Goal: Information Seeking & Learning: Check status

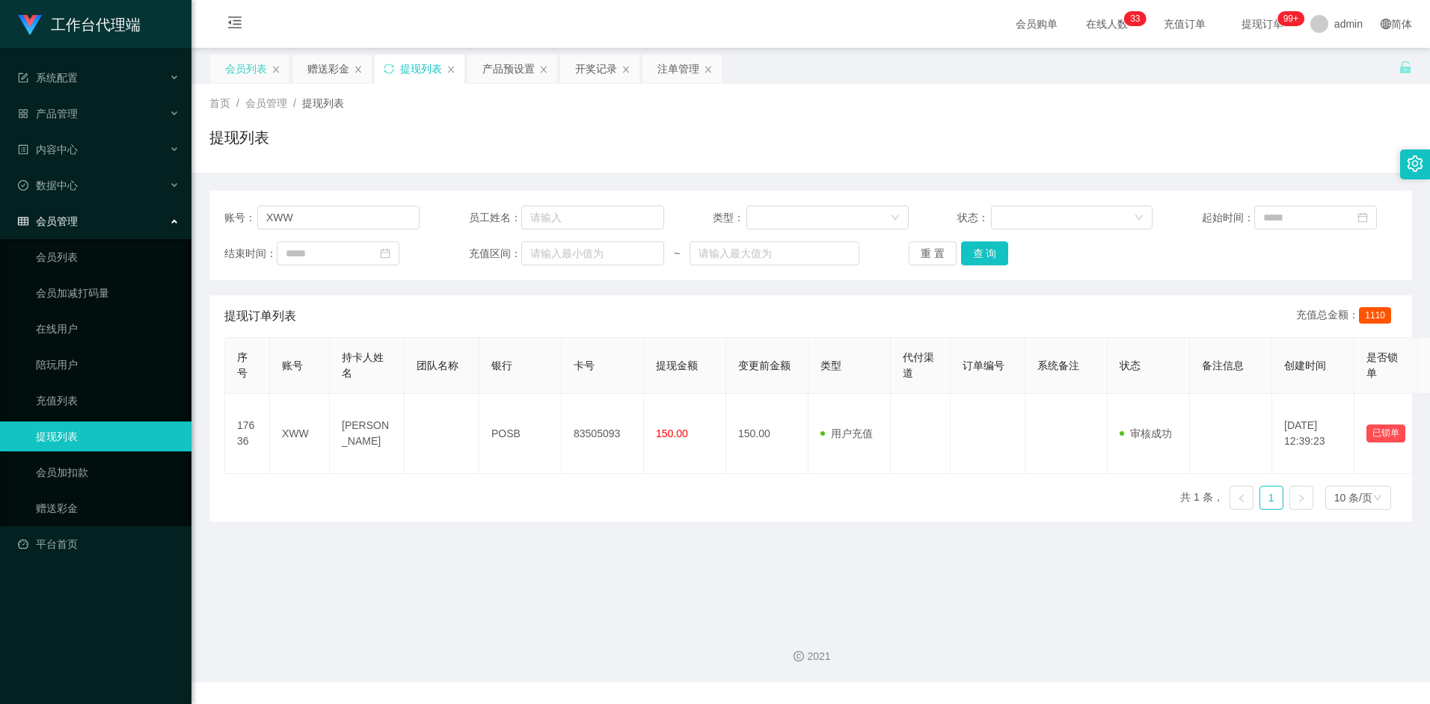
click at [237, 63] on div "会员列表" at bounding box center [246, 69] width 42 height 28
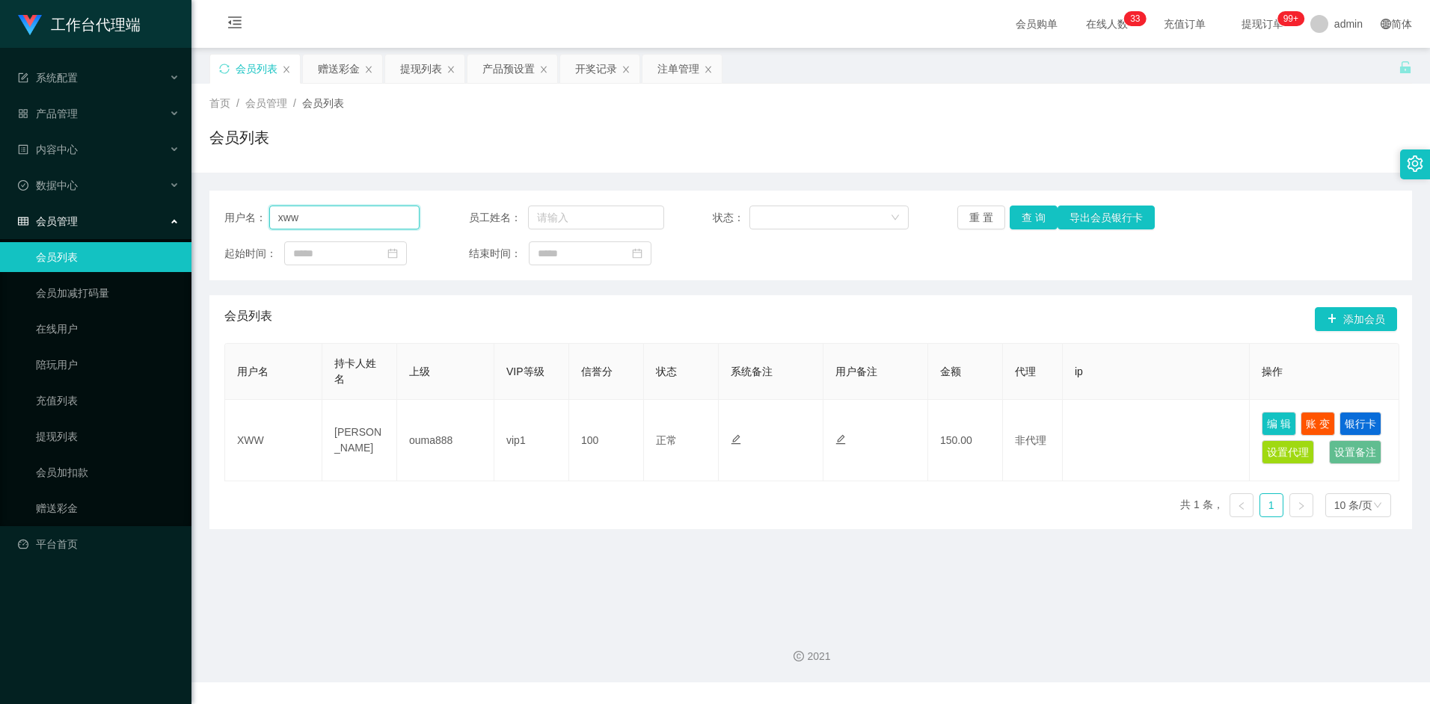
drag, startPoint x: 296, startPoint y: 214, endPoint x: 212, endPoint y: 215, distance: 83.8
click at [212, 215] on div "用户名： xww 员工姓名： 状态： 重 置 查 询 导出会员银行卡 起始时间： 结束时间：" at bounding box center [810, 236] width 1202 height 90
type input "yck0838"
click at [1036, 222] on button "查 询" at bounding box center [1033, 218] width 48 height 24
click at [1040, 220] on button "查 询" at bounding box center [1033, 218] width 48 height 24
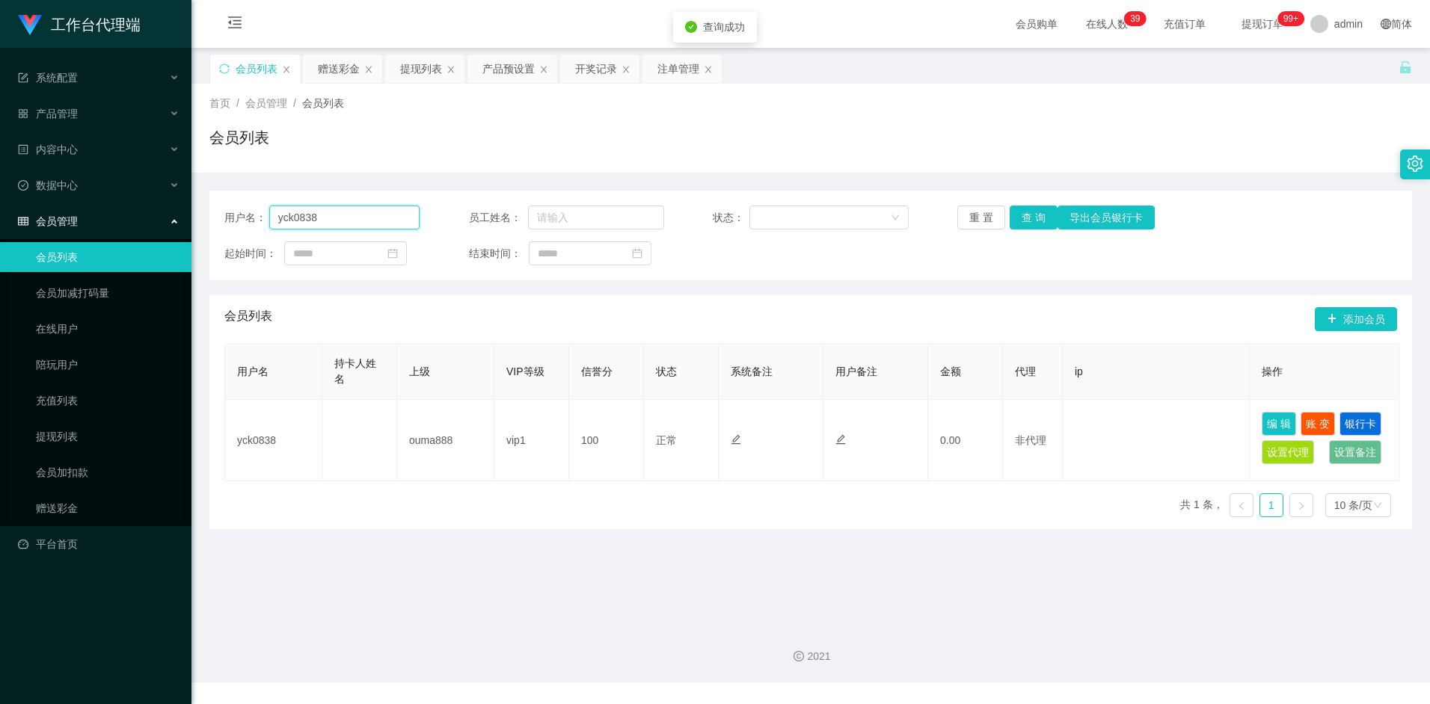
click at [342, 227] on input "yck0838" at bounding box center [344, 218] width 151 height 24
click at [875, 269] on div "用户名： yck0838 员工姓名： 状态： 重 置 查 询 导出会员银行卡 起始时间： 结束时间：" at bounding box center [810, 236] width 1202 height 90
click at [337, 217] on input "yck0838" at bounding box center [344, 218] width 151 height 24
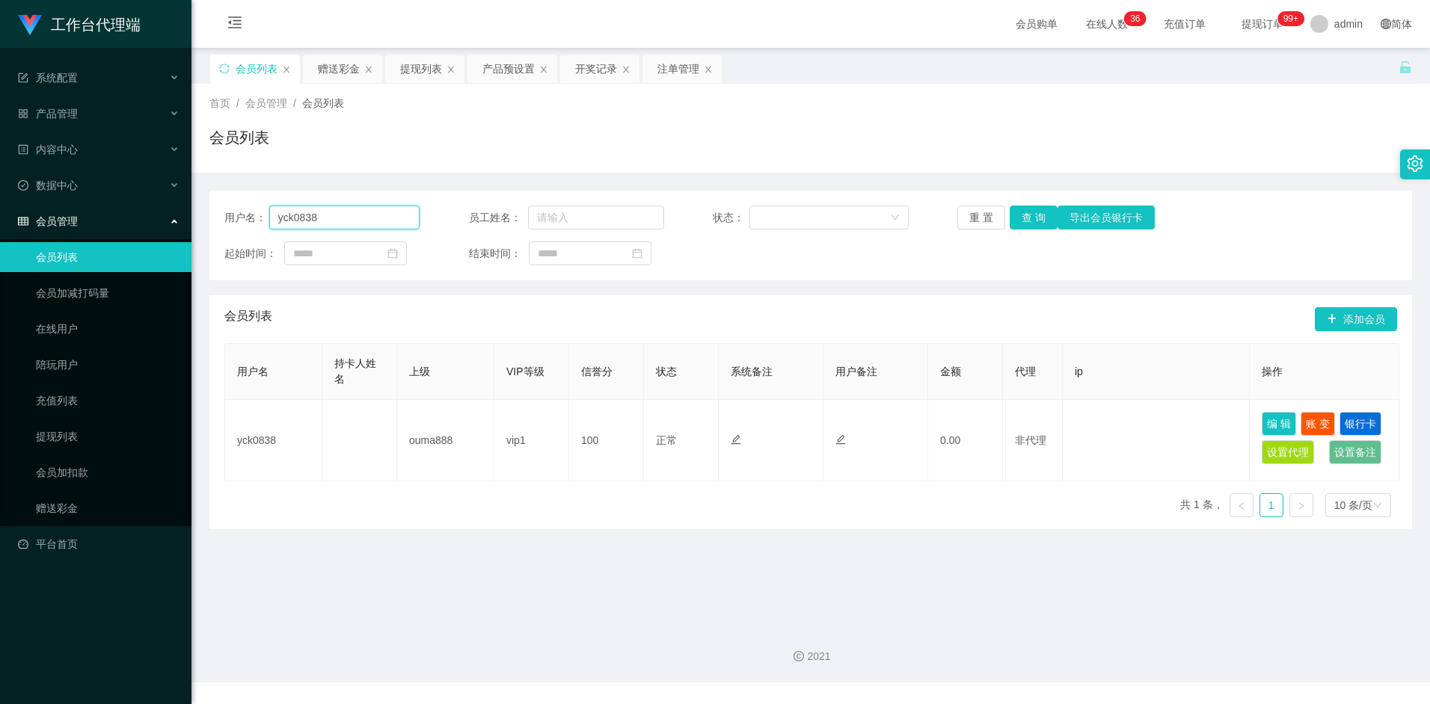
click at [337, 217] on input "yck0838" at bounding box center [344, 218] width 151 height 24
click at [330, 219] on input "yck0838" at bounding box center [344, 218] width 151 height 24
click at [316, 213] on input "yck0838" at bounding box center [344, 218] width 151 height 24
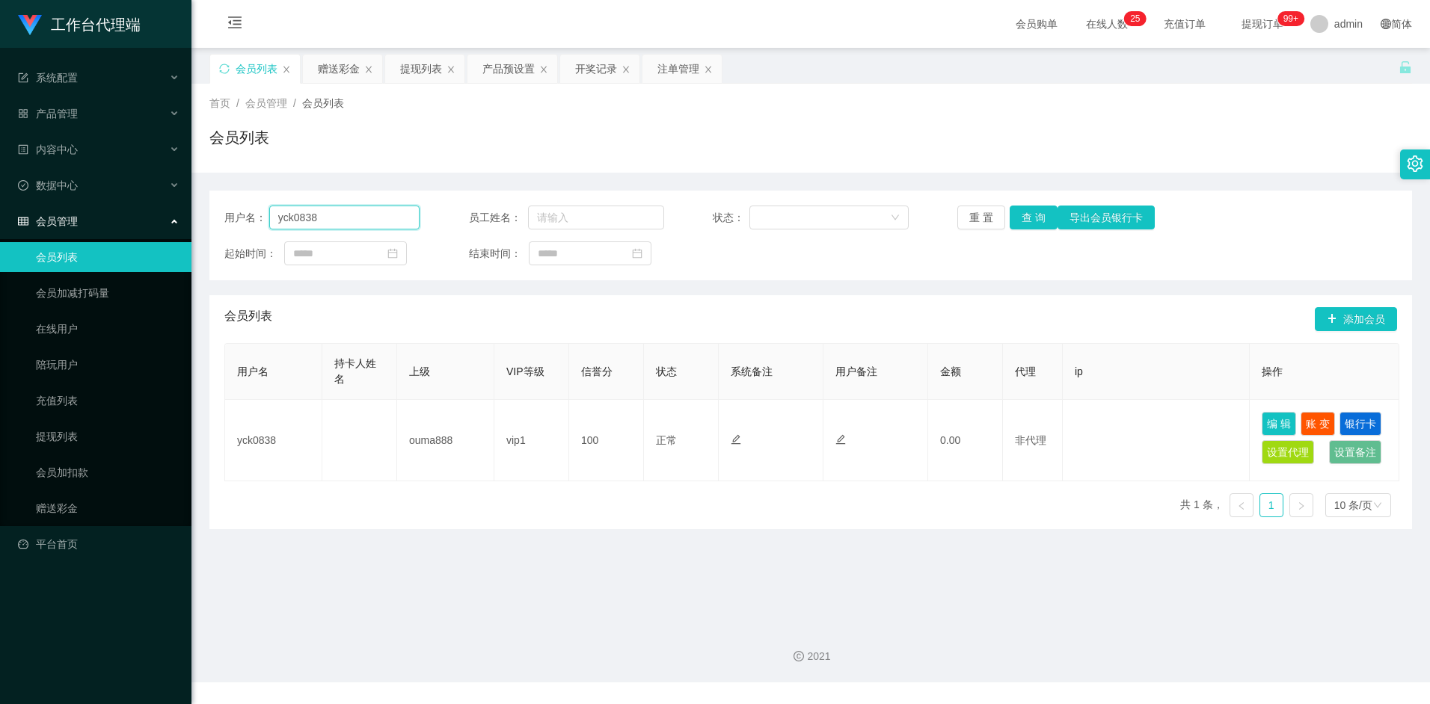
click at [359, 220] on input "yck0838" at bounding box center [344, 218] width 151 height 24
click at [508, 77] on div "产品预设置" at bounding box center [508, 69] width 52 height 28
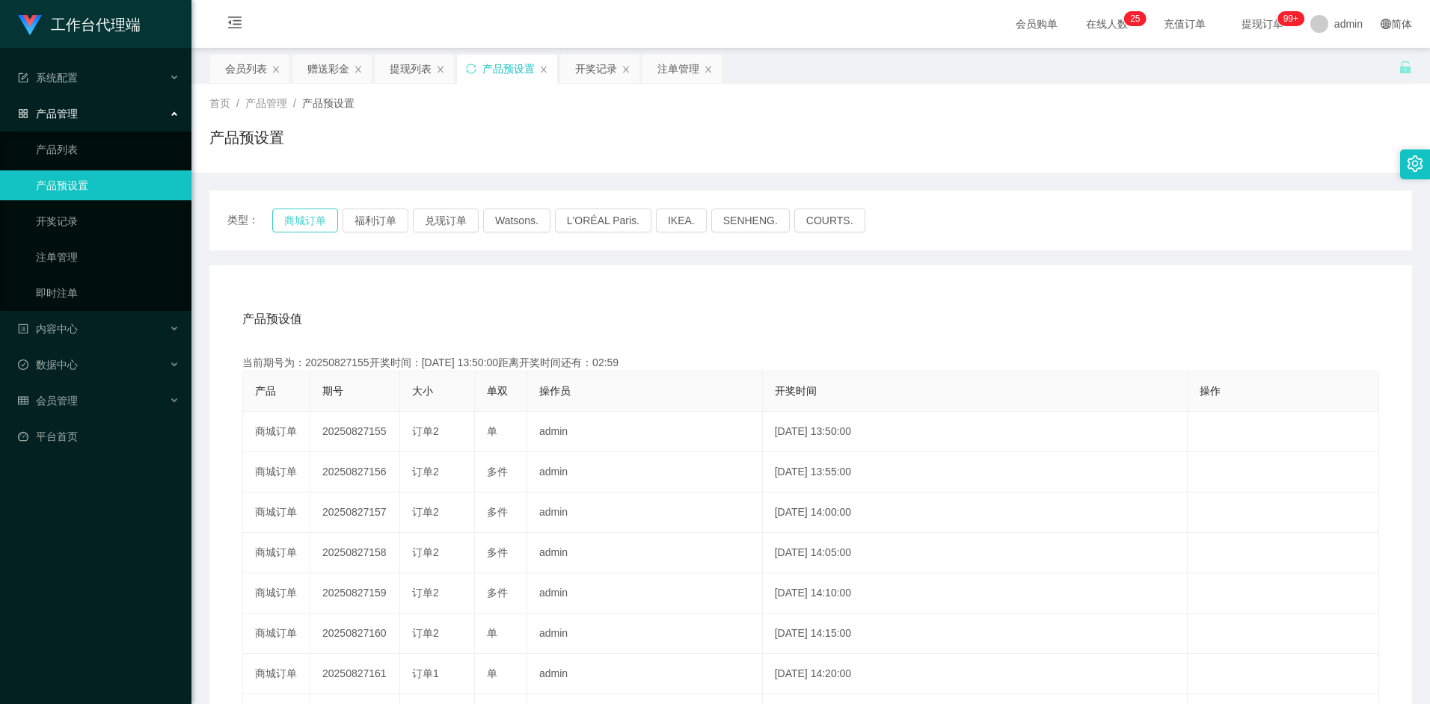
click at [300, 211] on button "商城订单" at bounding box center [305, 221] width 66 height 24
click at [307, 217] on button "商城订单" at bounding box center [305, 221] width 66 height 24
click at [310, 219] on button "商城订单" at bounding box center [305, 221] width 66 height 24
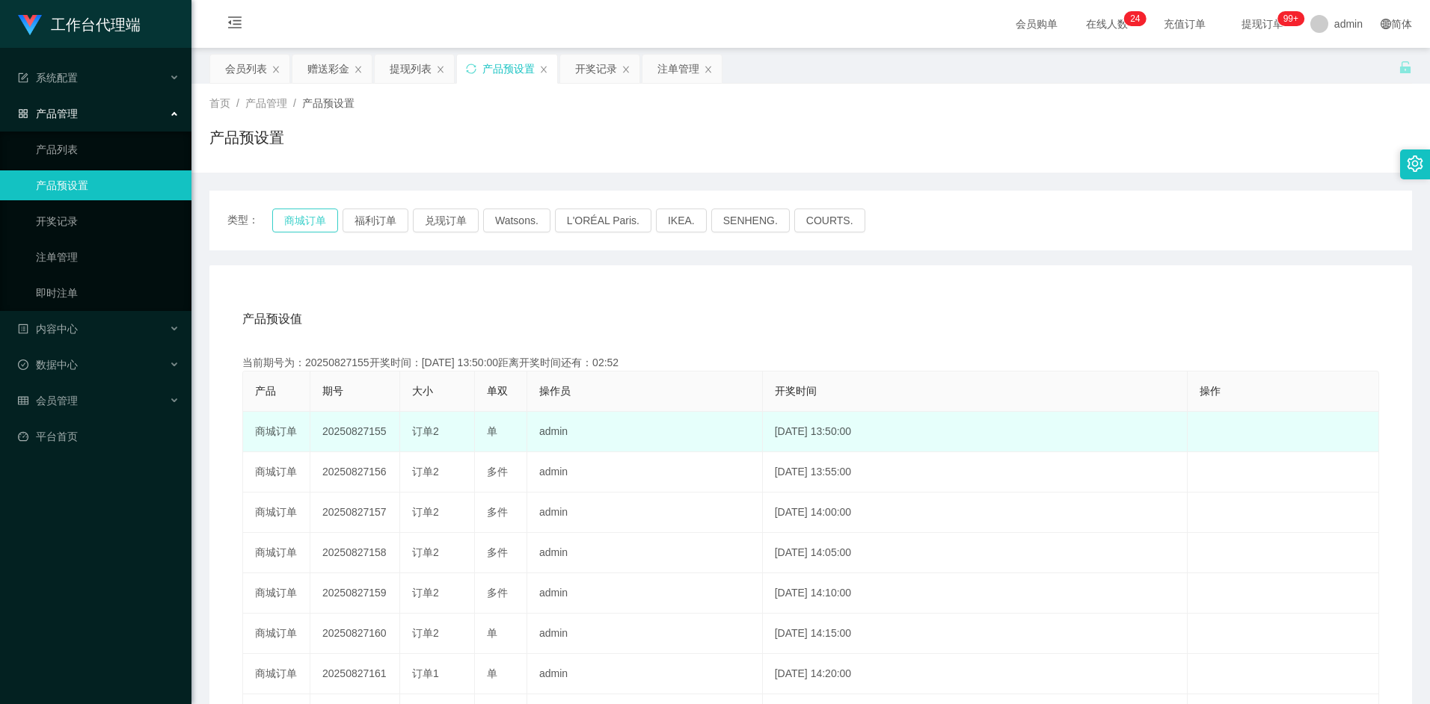
scroll to position [105, 0]
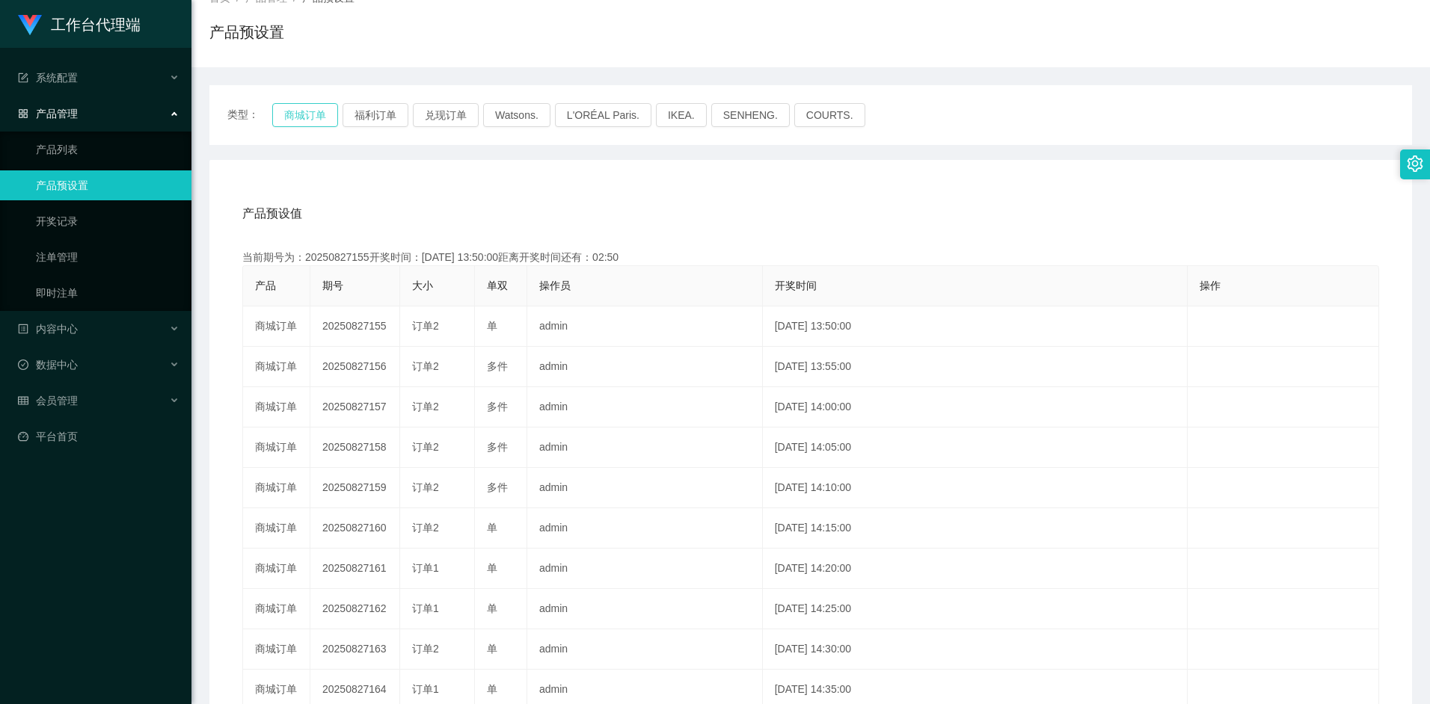
click at [308, 116] on button "商城订单" at bounding box center [305, 115] width 66 height 24
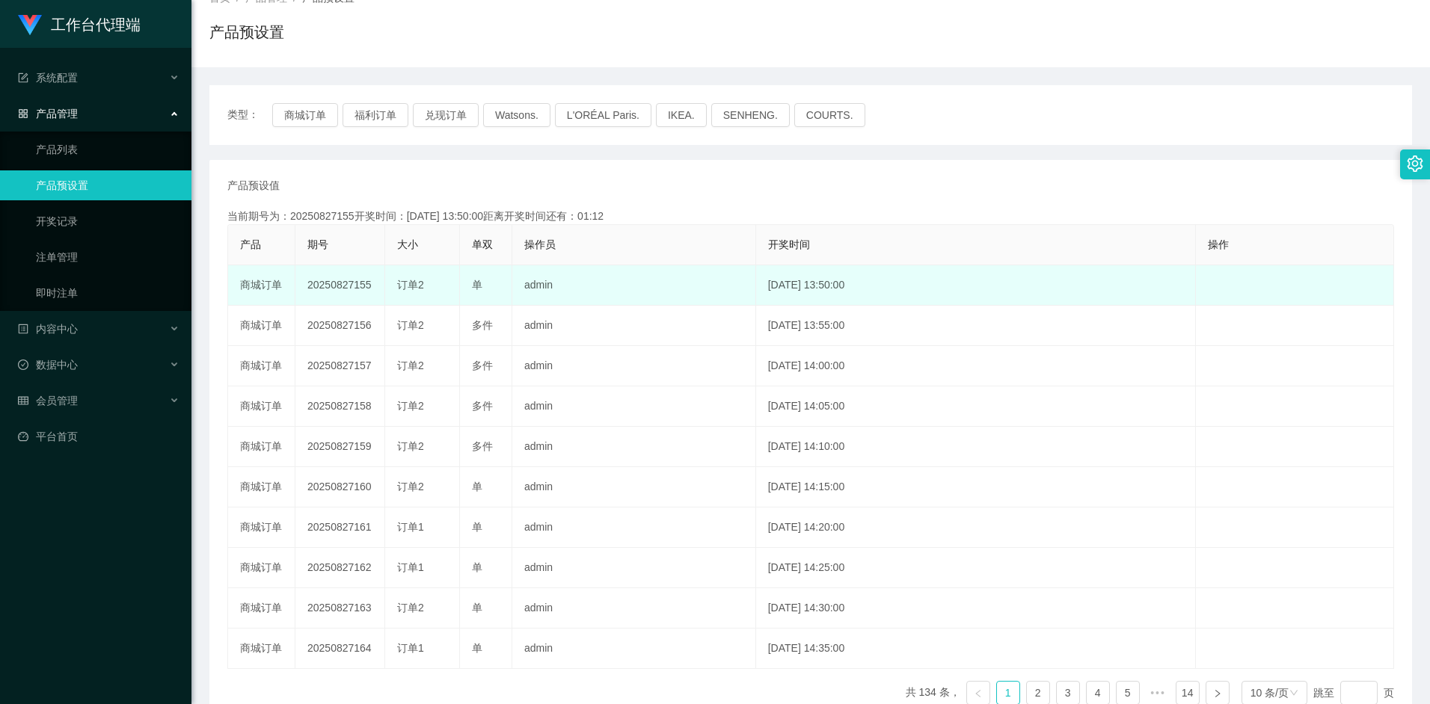
scroll to position [105, 0]
drag, startPoint x: 398, startPoint y: 283, endPoint x: 430, endPoint y: 285, distance: 32.2
click at [430, 285] on div "订单2" at bounding box center [422, 285] width 50 height 16
drag, startPoint x: 430, startPoint y: 285, endPoint x: 414, endPoint y: 287, distance: 15.9
click at [414, 287] on span "订单2" at bounding box center [410, 285] width 27 height 12
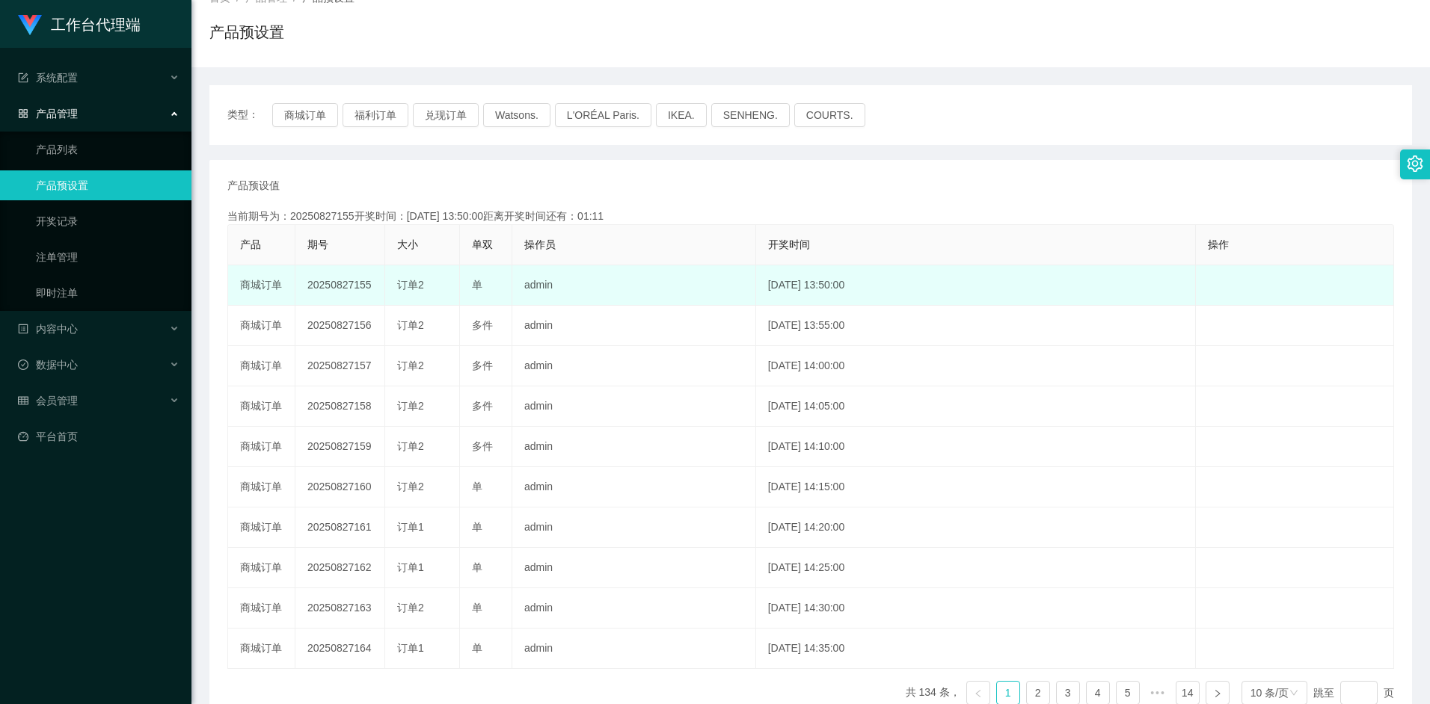
drag, startPoint x: 402, startPoint y: 287, endPoint x: 436, endPoint y: 287, distance: 33.6
click at [436, 287] on div "订单2" at bounding box center [422, 285] width 50 height 16
drag, startPoint x: 436, startPoint y: 287, endPoint x: 409, endPoint y: 289, distance: 27.0
click at [409, 289] on span "订单2" at bounding box center [410, 285] width 27 height 12
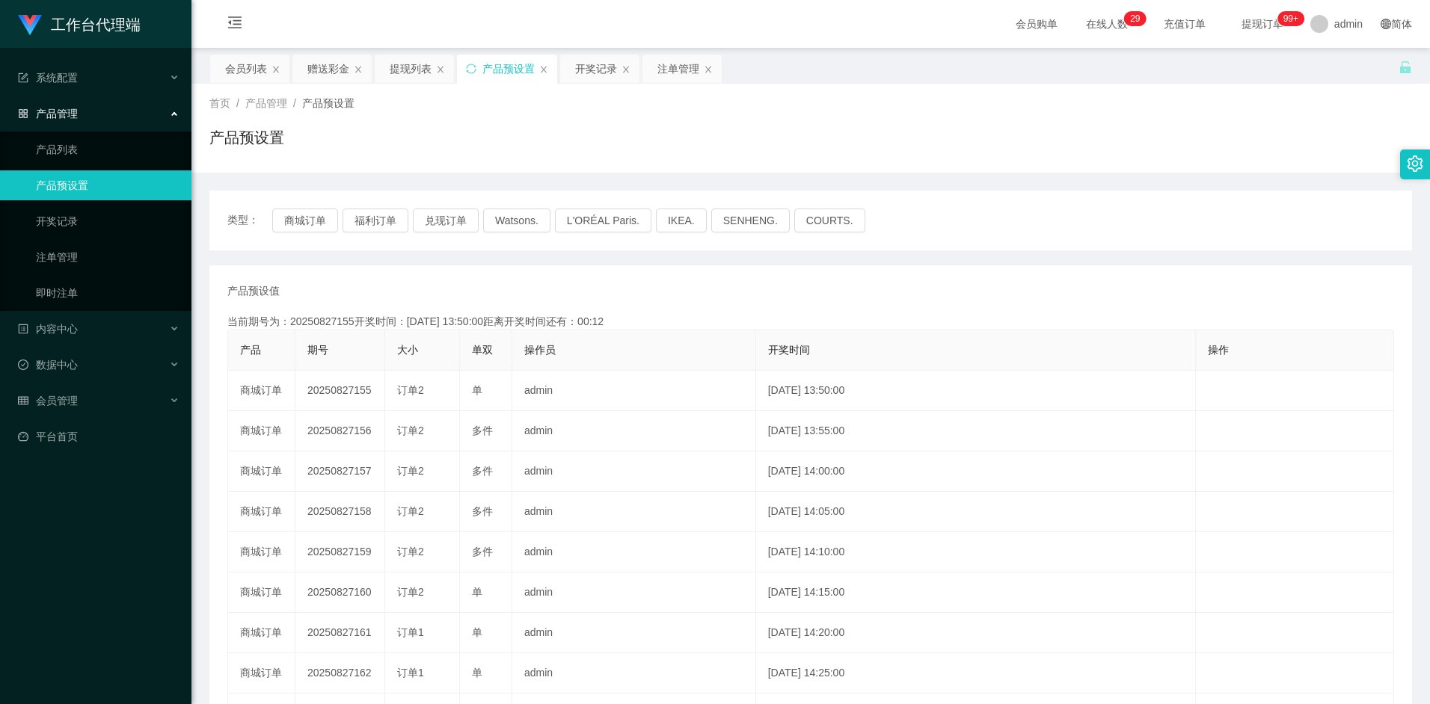
scroll to position [0, 0]
click at [666, 67] on div "注单管理" at bounding box center [678, 69] width 42 height 28
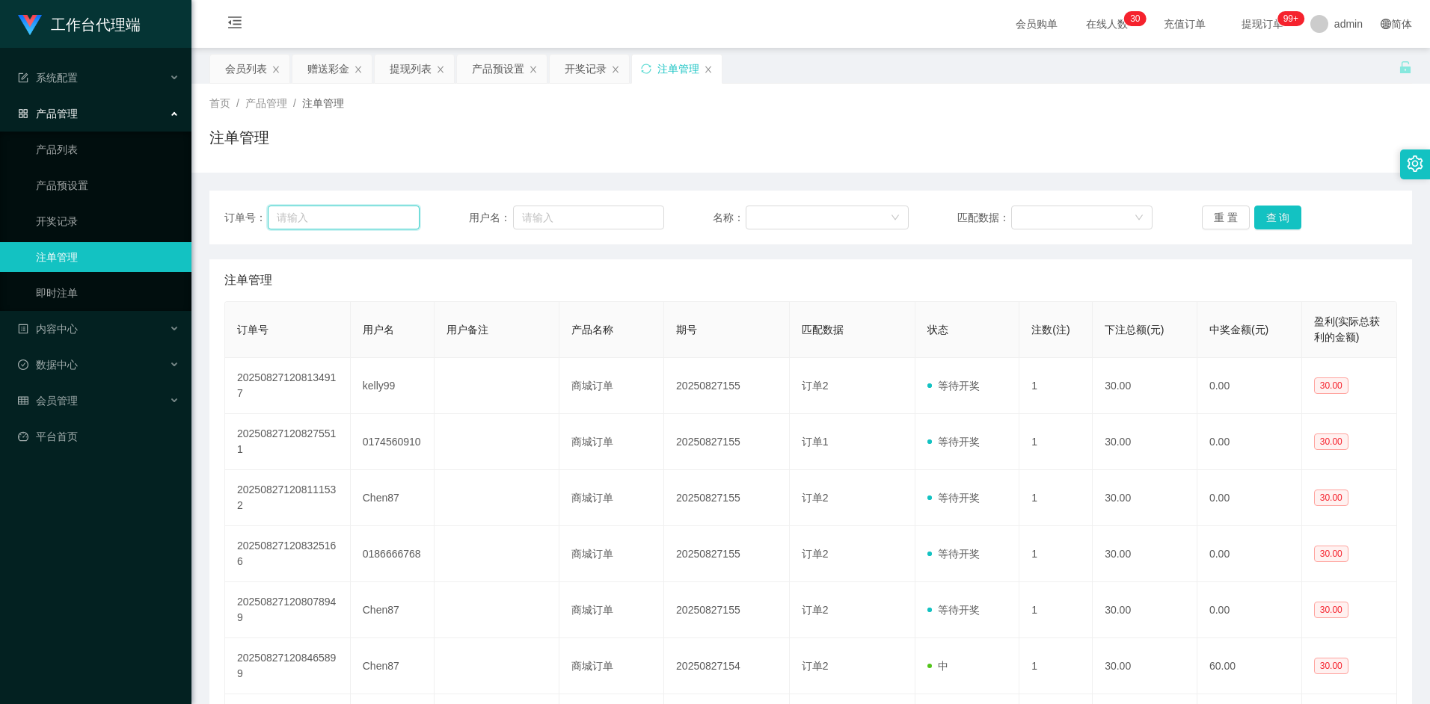
click at [313, 227] on input "text" at bounding box center [344, 218] width 152 height 24
paste input "12:50之前提交30，超时不要下单"
type input "1"
click at [250, 66] on div "会员列表" at bounding box center [246, 69] width 42 height 28
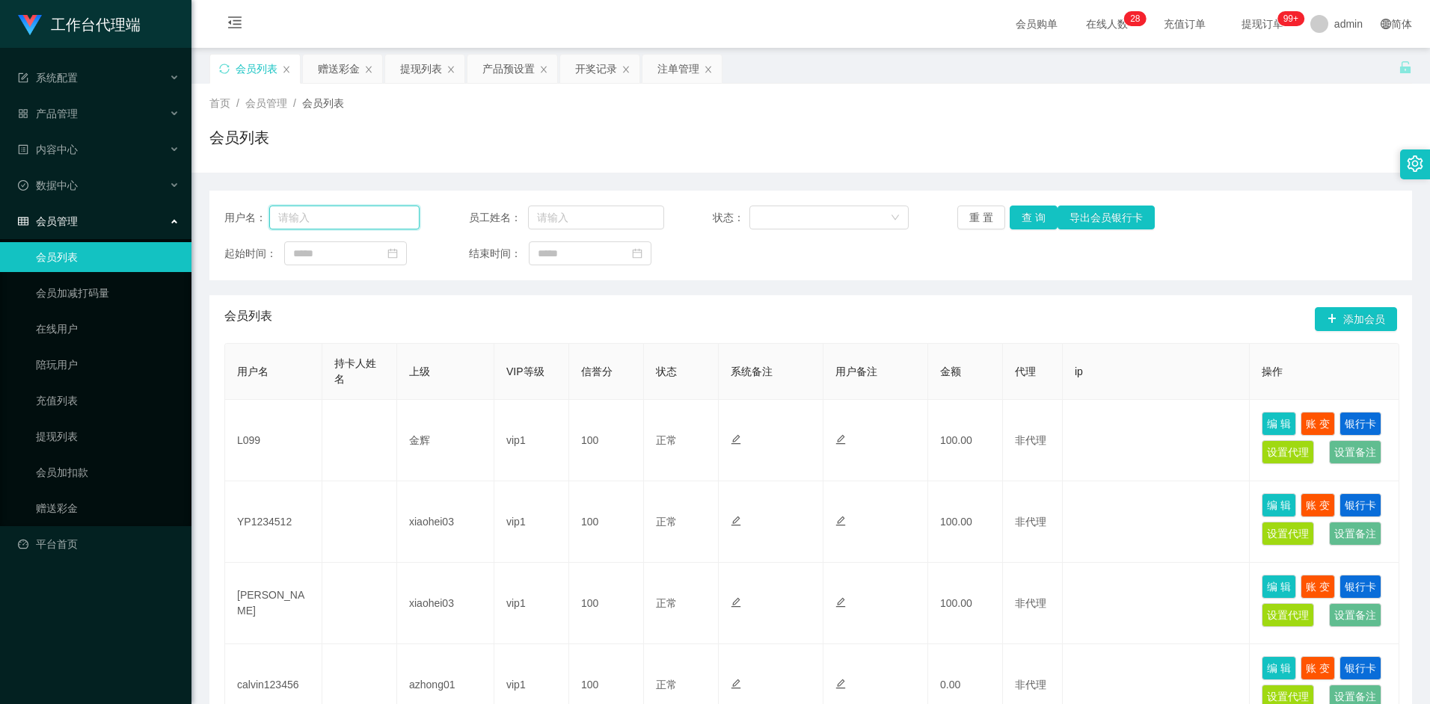
click at [347, 211] on input "text" at bounding box center [344, 218] width 151 height 24
click at [344, 70] on div "赠送彩金" at bounding box center [339, 69] width 42 height 28
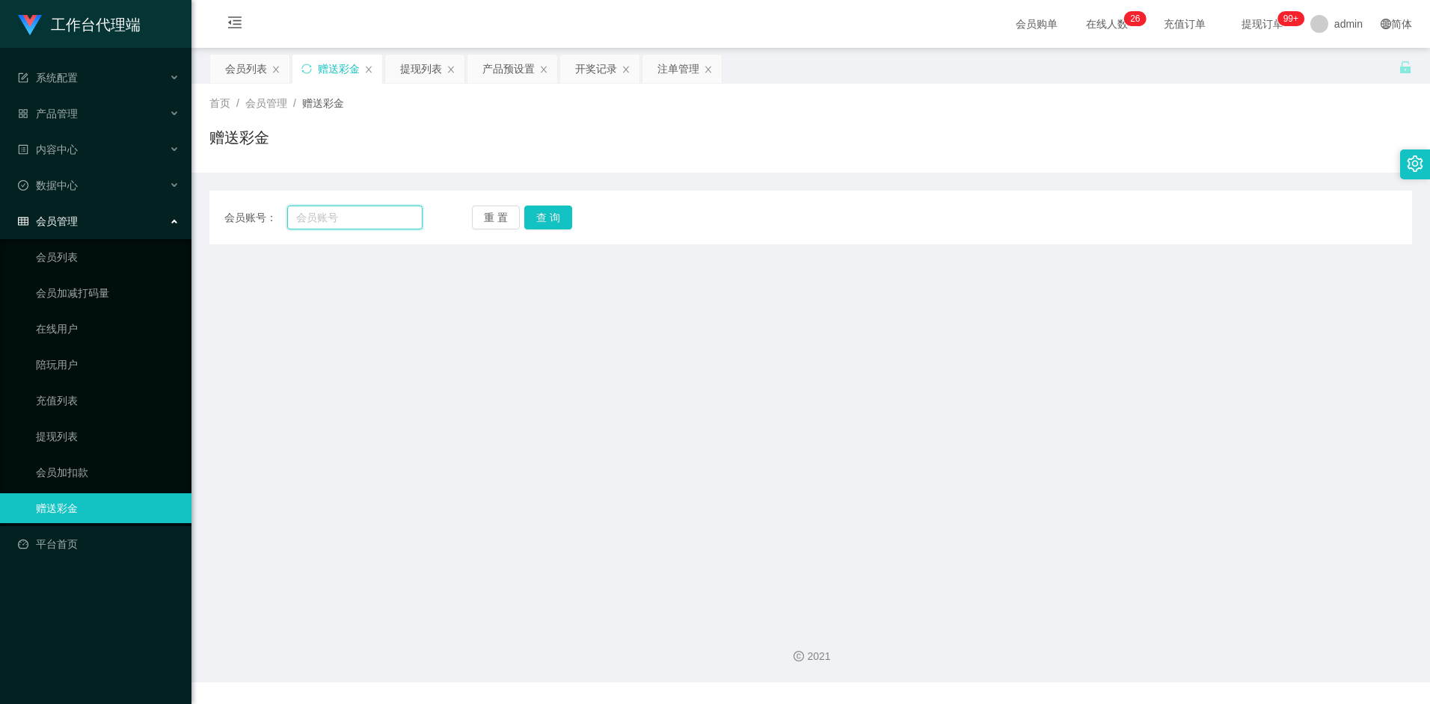
click at [321, 216] on input "text" at bounding box center [354, 218] width 135 height 24
type input "yck0838"
click at [540, 220] on button "查 询" at bounding box center [548, 218] width 48 height 24
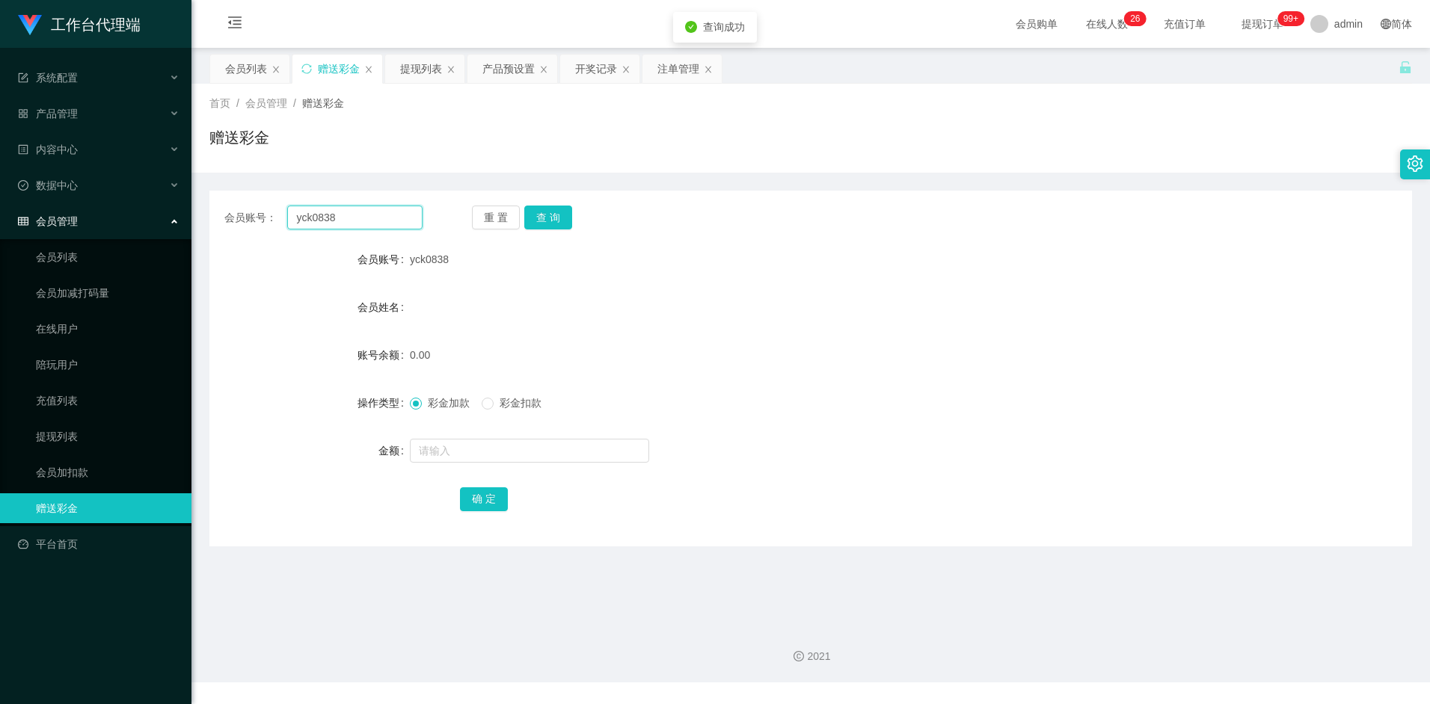
click at [351, 218] on input "yck0838" at bounding box center [354, 218] width 135 height 24
click at [444, 450] on input "text" at bounding box center [529, 451] width 239 height 24
type input "100"
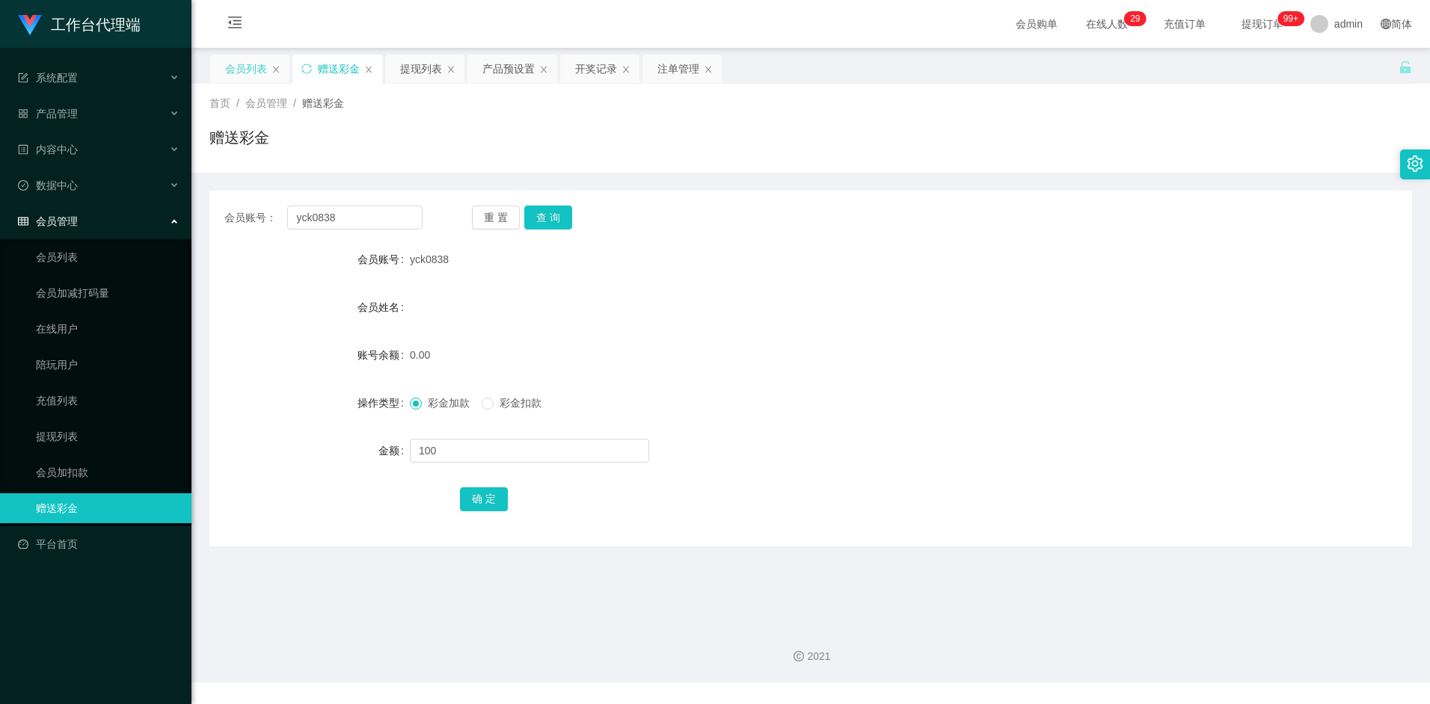
drag, startPoint x: 256, startPoint y: 66, endPoint x: 256, endPoint y: 80, distance: 14.2
click at [256, 66] on div "会员列表" at bounding box center [246, 69] width 42 height 28
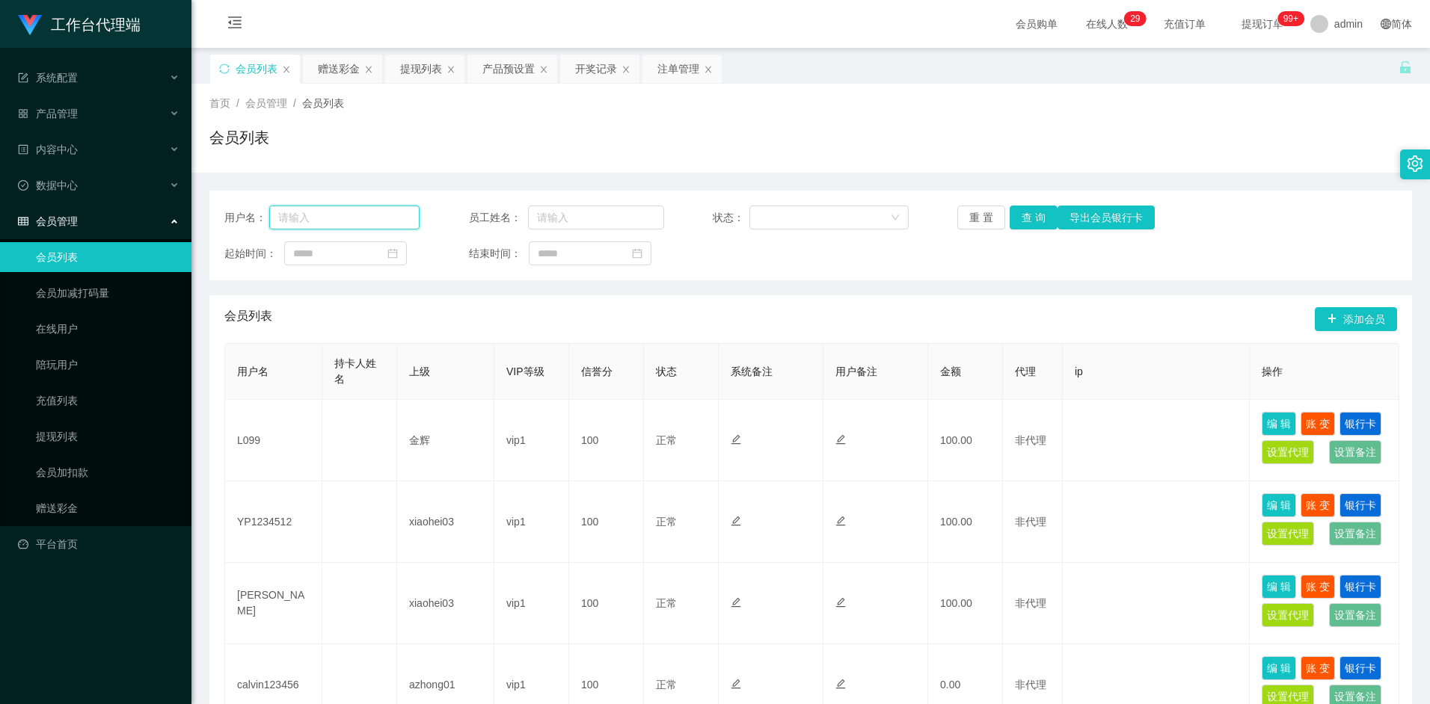
click at [329, 213] on input "text" at bounding box center [344, 218] width 151 height 24
paste input "yck0838"
type input "yck0838"
click at [1030, 230] on div "用户名： yck0838 员工姓名： 状态： 重 置 查 询 导出会员银行卡 起始时间： 结束时间：" at bounding box center [810, 236] width 1202 height 90
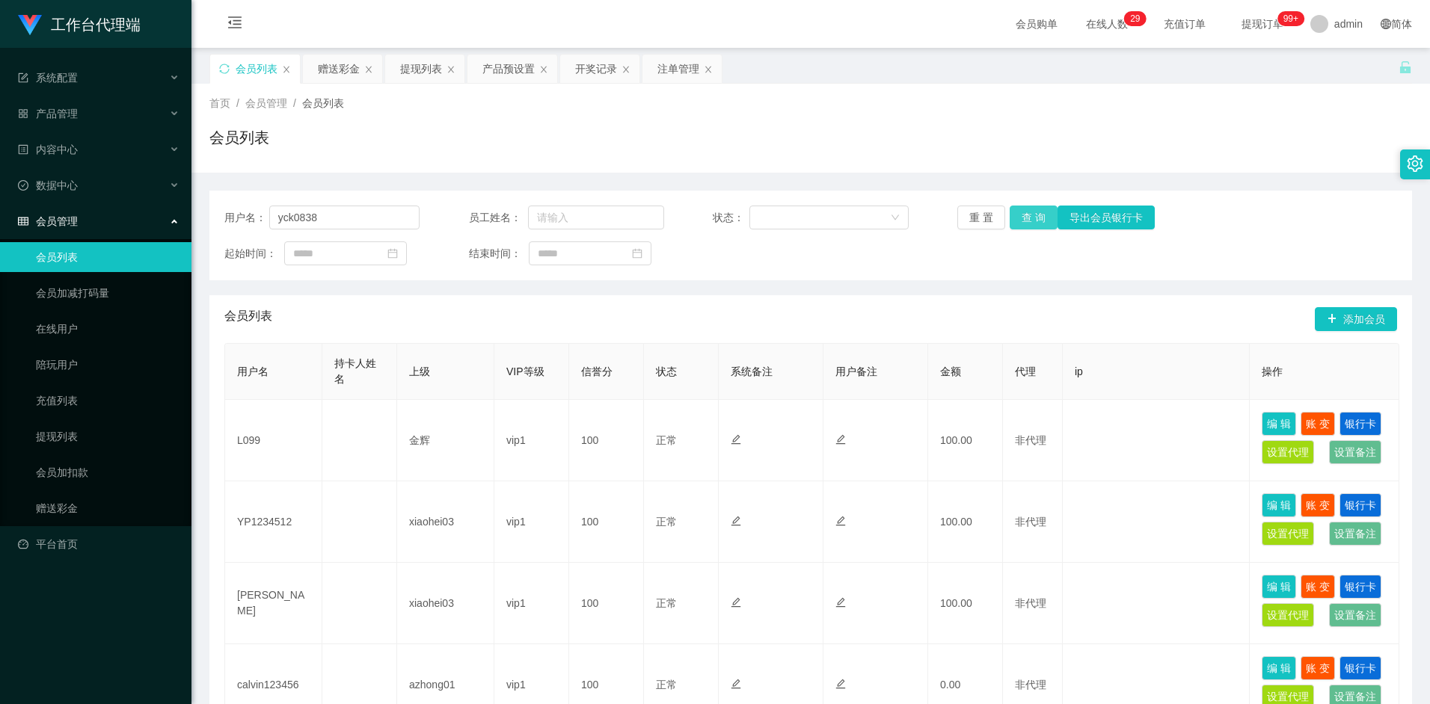
click at [1040, 221] on button "查 询" at bounding box center [1033, 218] width 48 height 24
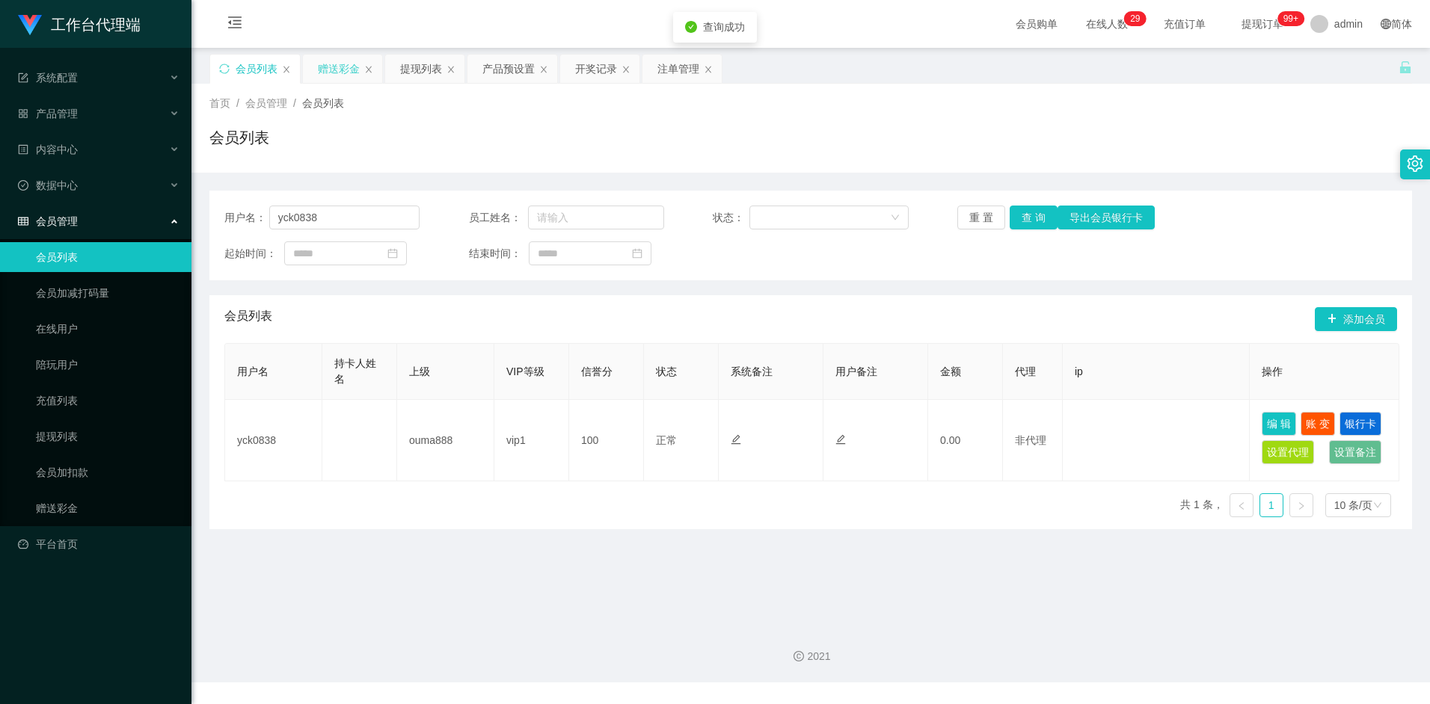
click at [330, 65] on div "赠送彩金" at bounding box center [339, 69] width 42 height 28
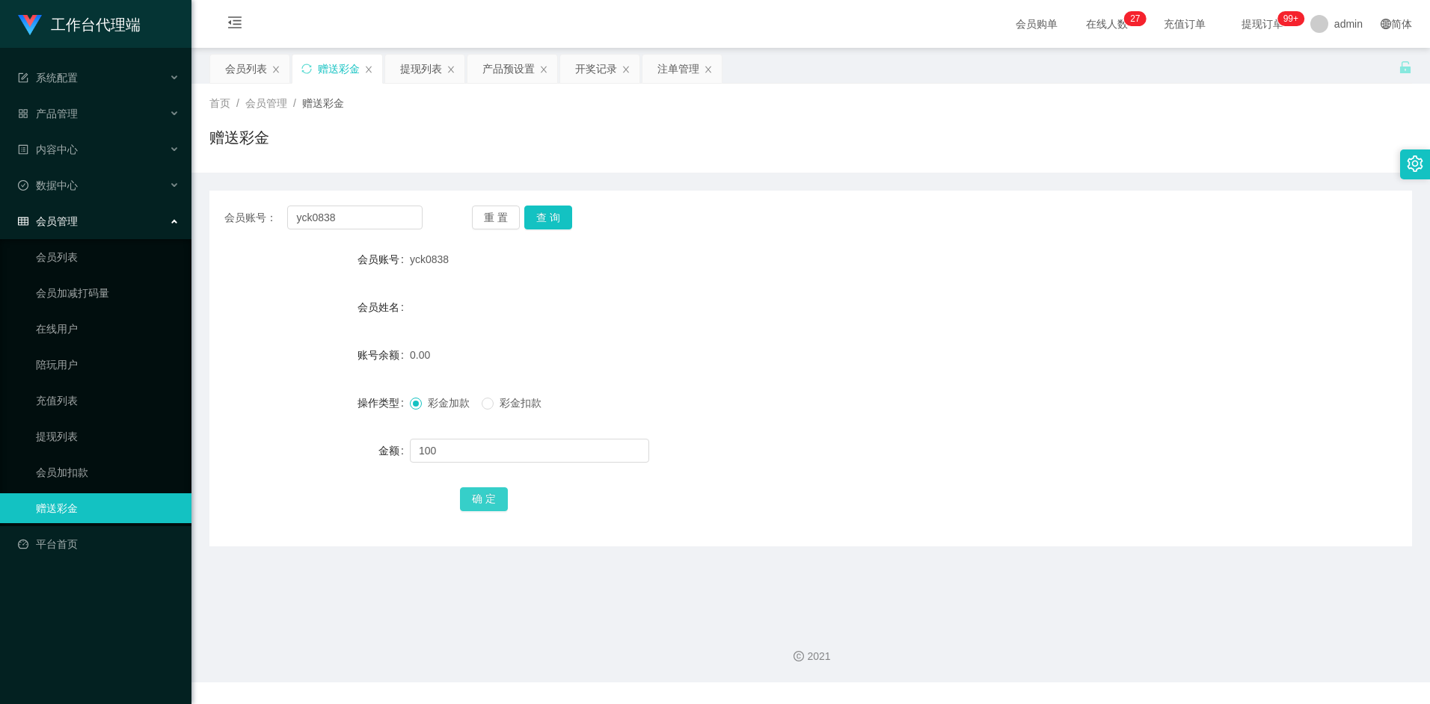
click at [489, 505] on button "确 定" at bounding box center [484, 499] width 48 height 24
click at [597, 317] on div "会员姓名" at bounding box center [810, 307] width 1202 height 30
click at [562, 212] on button "查 询" at bounding box center [548, 218] width 48 height 24
click at [693, 324] on form "会员账号 yck0838 会员姓名 账号余额 100.00 操作类型 彩金加款 彩金扣款 金额 确 定" at bounding box center [810, 378] width 1202 height 269
click at [557, 218] on button "查 询" at bounding box center [548, 218] width 48 height 24
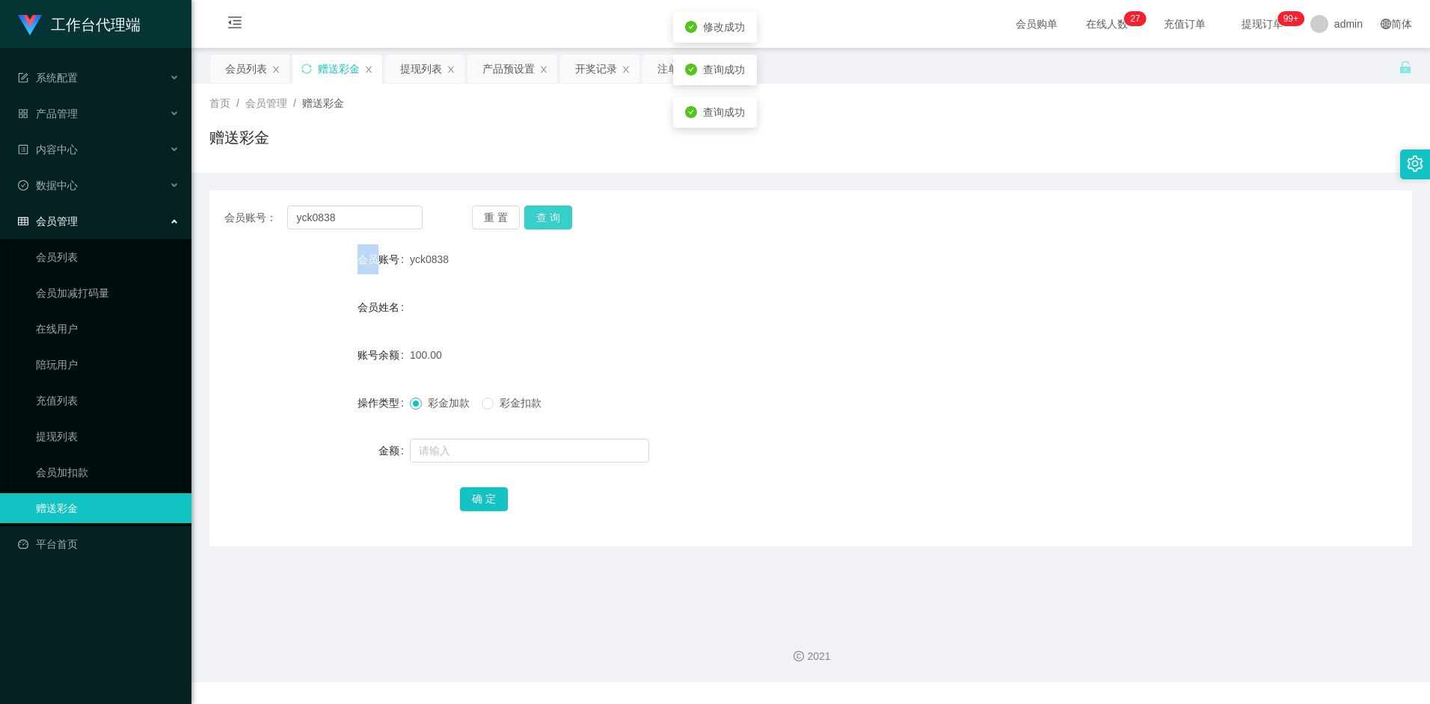
click at [557, 218] on div "重 置 查 询" at bounding box center [571, 218] width 198 height 24
click at [557, 218] on button "查 询" at bounding box center [548, 218] width 48 height 24
click at [557, 218] on div "重 置 查 询" at bounding box center [571, 218] width 198 height 24
click at [557, 218] on button "查 询" at bounding box center [548, 218] width 48 height 24
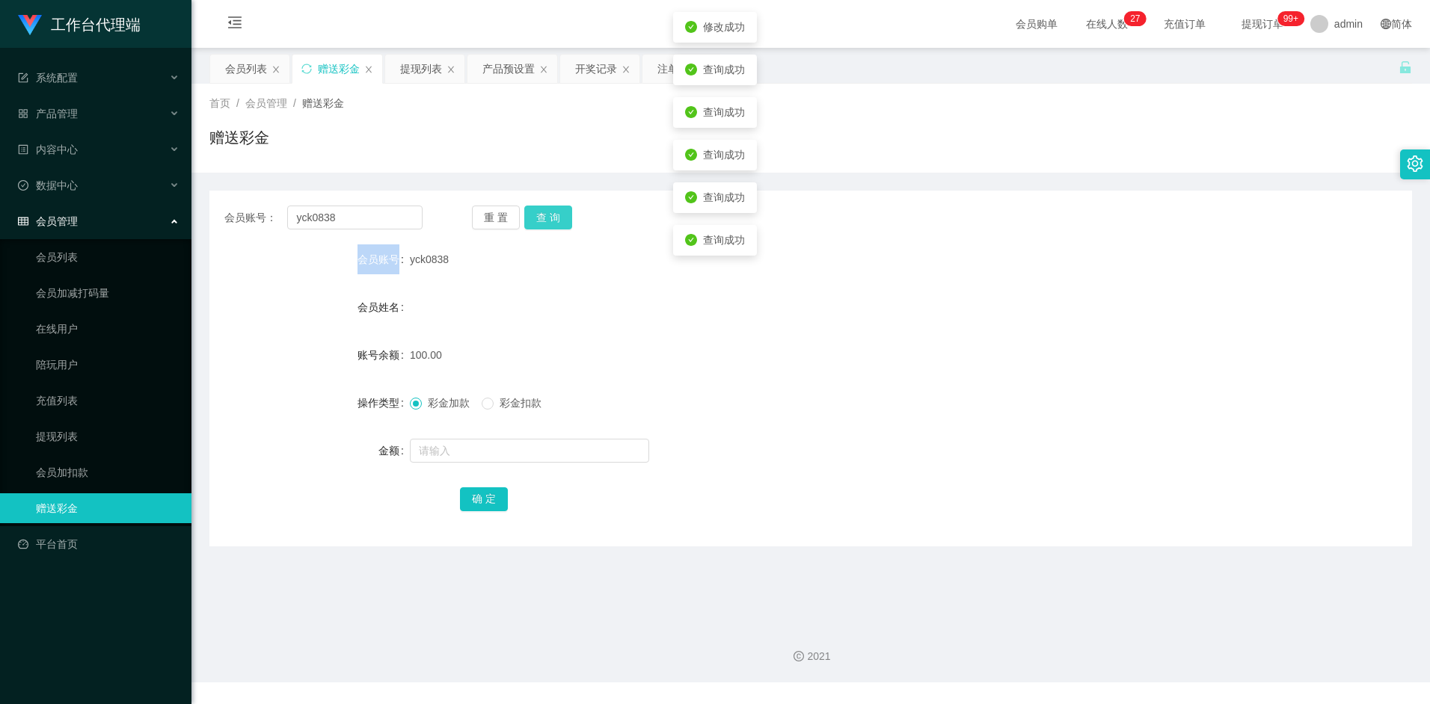
click at [557, 218] on button "查 询" at bounding box center [548, 218] width 48 height 24
click at [557, 218] on div "重 置 查 询" at bounding box center [571, 218] width 198 height 24
click at [557, 218] on button "查 询" at bounding box center [556, 218] width 64 height 24
drag, startPoint x: 580, startPoint y: 292, endPoint x: 411, endPoint y: 262, distance: 171.6
click at [580, 292] on form "会员账号 yck0838 会员姓名 账号余额 100.00 操作类型 彩金加款 彩金扣款 金额 确 定" at bounding box center [810, 378] width 1202 height 269
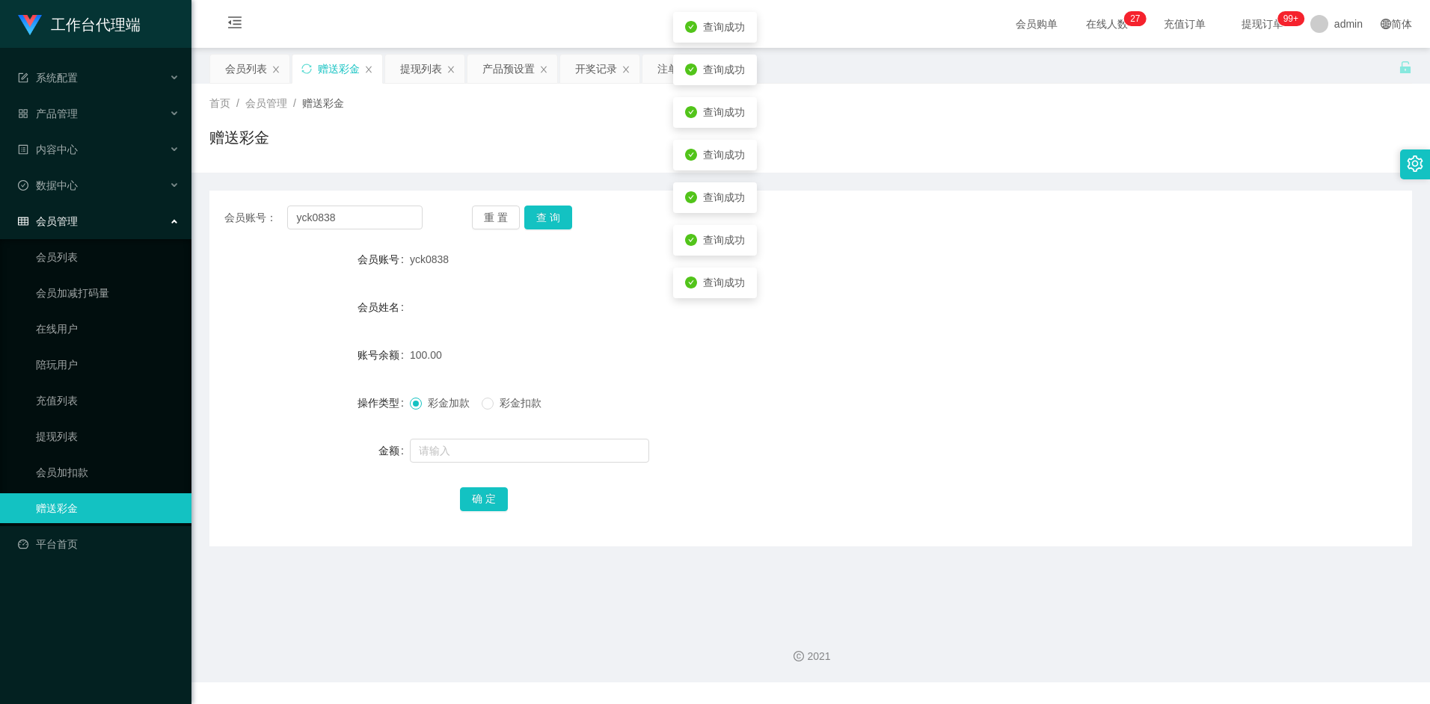
click at [388, 250] on div "会员账号" at bounding box center [309, 259] width 200 height 30
click at [388, 253] on label "会员账号" at bounding box center [383, 259] width 52 height 12
click at [398, 257] on label "会员账号" at bounding box center [383, 259] width 52 height 12
click at [451, 257] on div "yck0838" at bounding box center [760, 259] width 701 height 30
click at [553, 212] on button "查 询" at bounding box center [548, 218] width 48 height 24
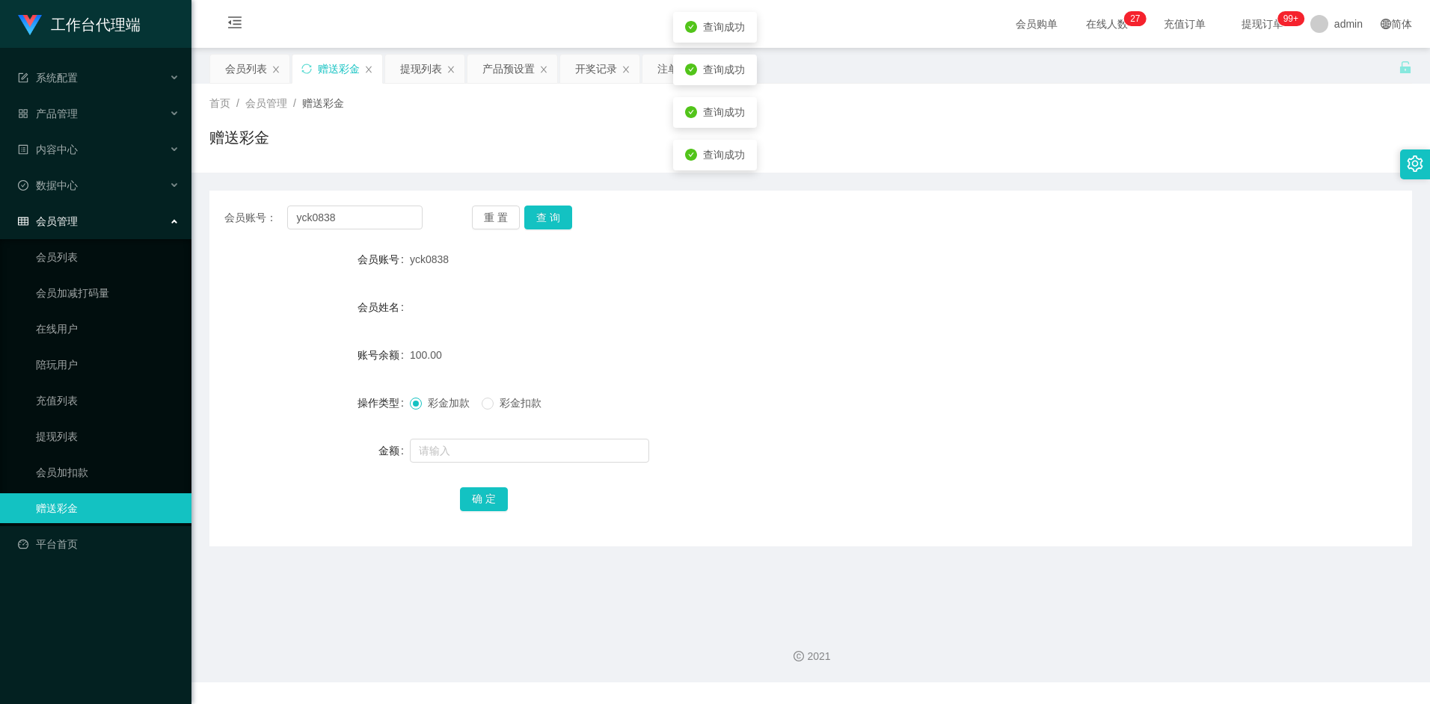
click at [715, 370] on form "会员账号 yck0838 会员姓名 账号余额 100.00 操作类型 彩金加款 彩金扣款 金额 确 定" at bounding box center [810, 378] width 1202 height 269
click at [388, 262] on label "会员账号" at bounding box center [383, 259] width 52 height 12
click at [426, 262] on span "yck0838" at bounding box center [429, 259] width 39 height 12
click at [381, 259] on label "会员账号" at bounding box center [383, 259] width 52 height 12
click at [408, 259] on label "会员账号" at bounding box center [383, 259] width 52 height 12
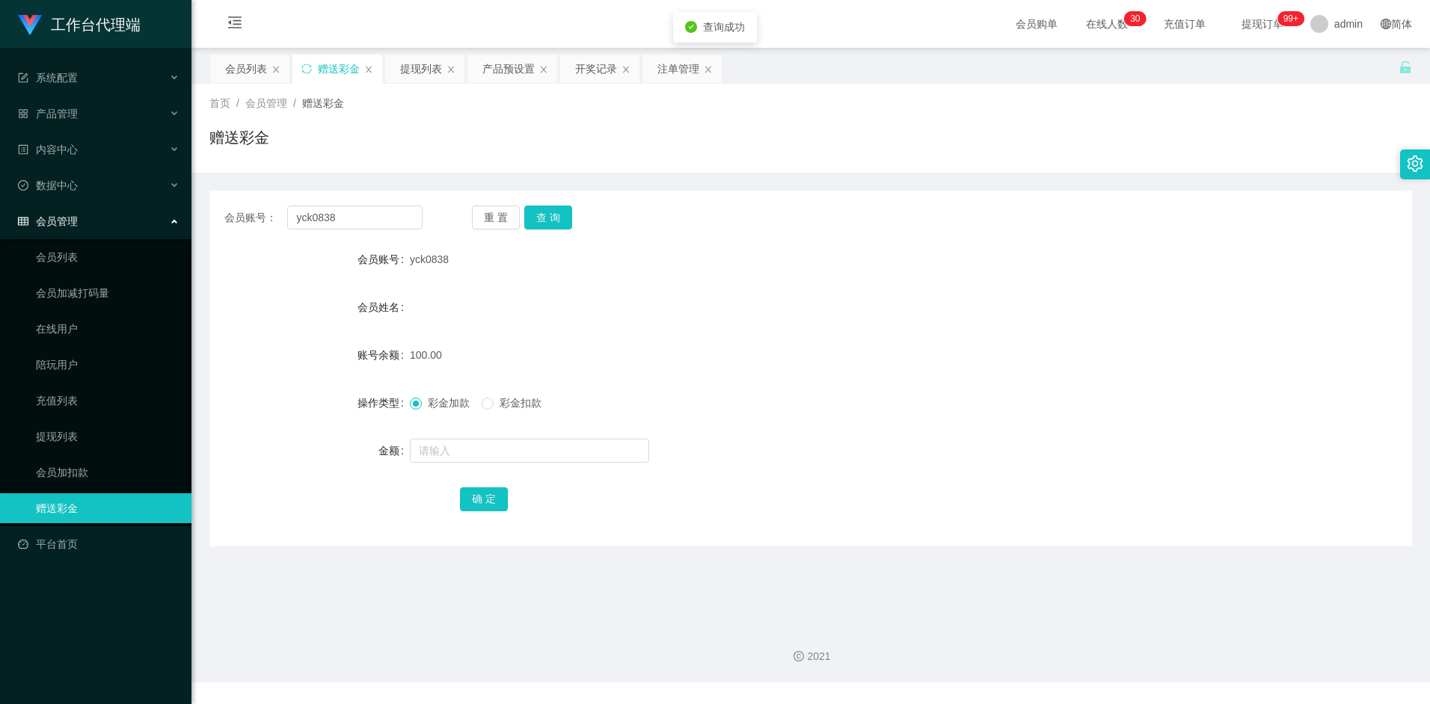
click at [400, 259] on label "会员账号" at bounding box center [383, 259] width 52 height 12
click at [428, 258] on span "yck0838" at bounding box center [429, 259] width 39 height 12
click at [499, 72] on div "产品预设置" at bounding box center [508, 69] width 52 height 28
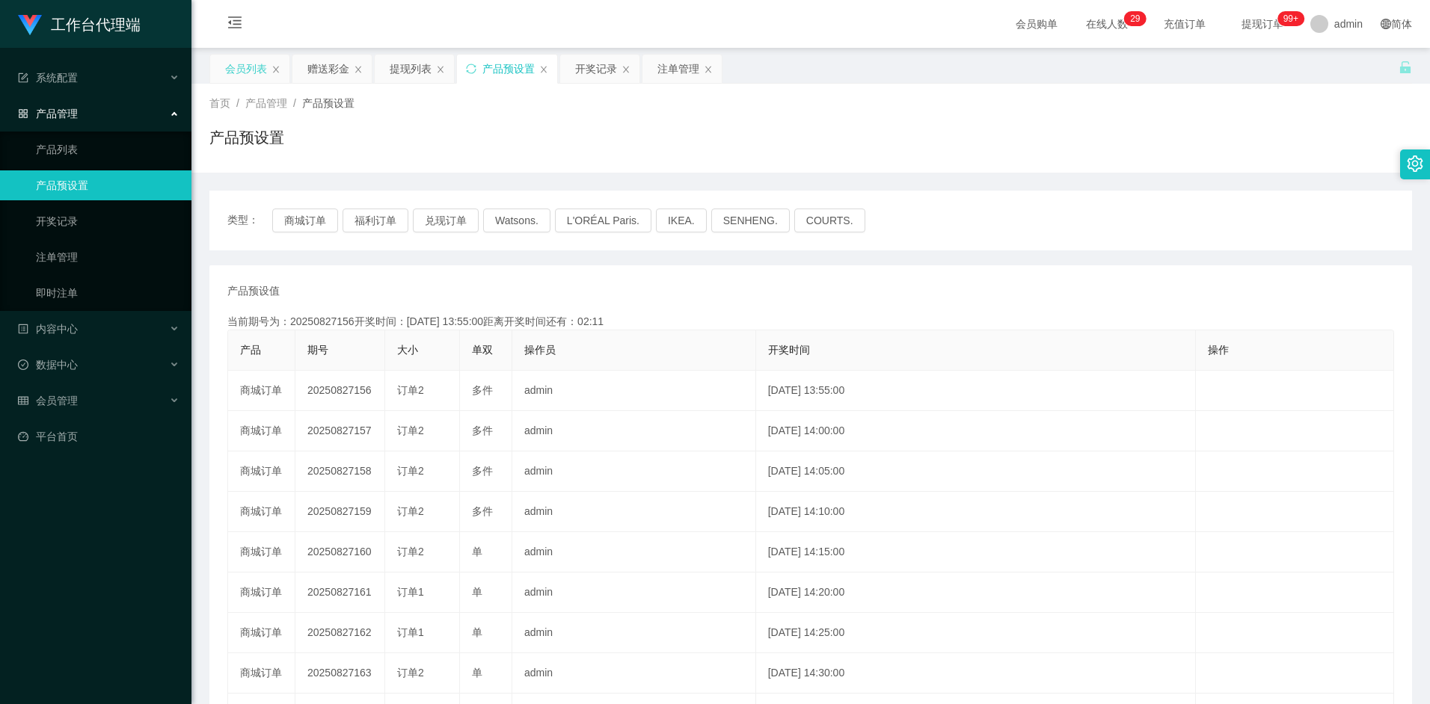
click at [239, 68] on div "会员列表" at bounding box center [246, 69] width 42 height 28
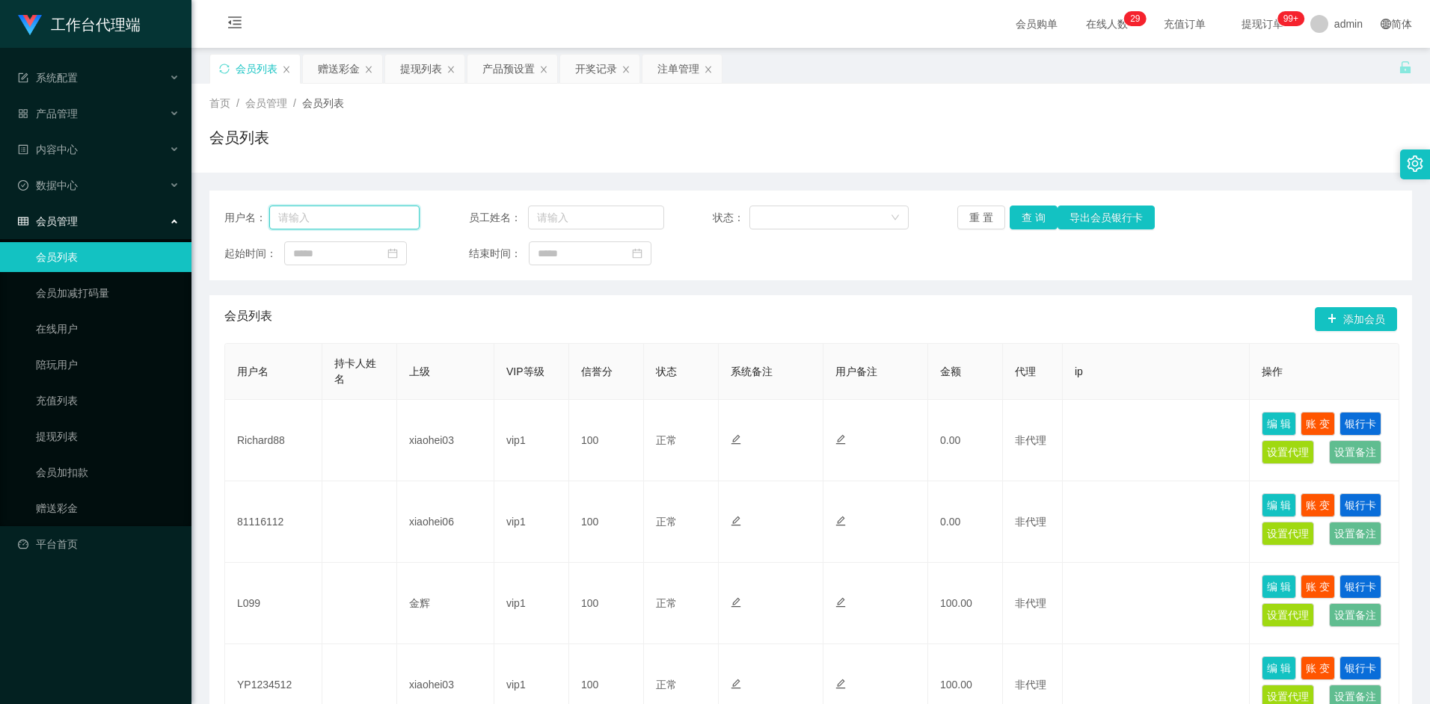
click at [339, 220] on input "text" at bounding box center [344, 218] width 151 height 24
click at [664, 70] on div "注单管理" at bounding box center [678, 69] width 42 height 28
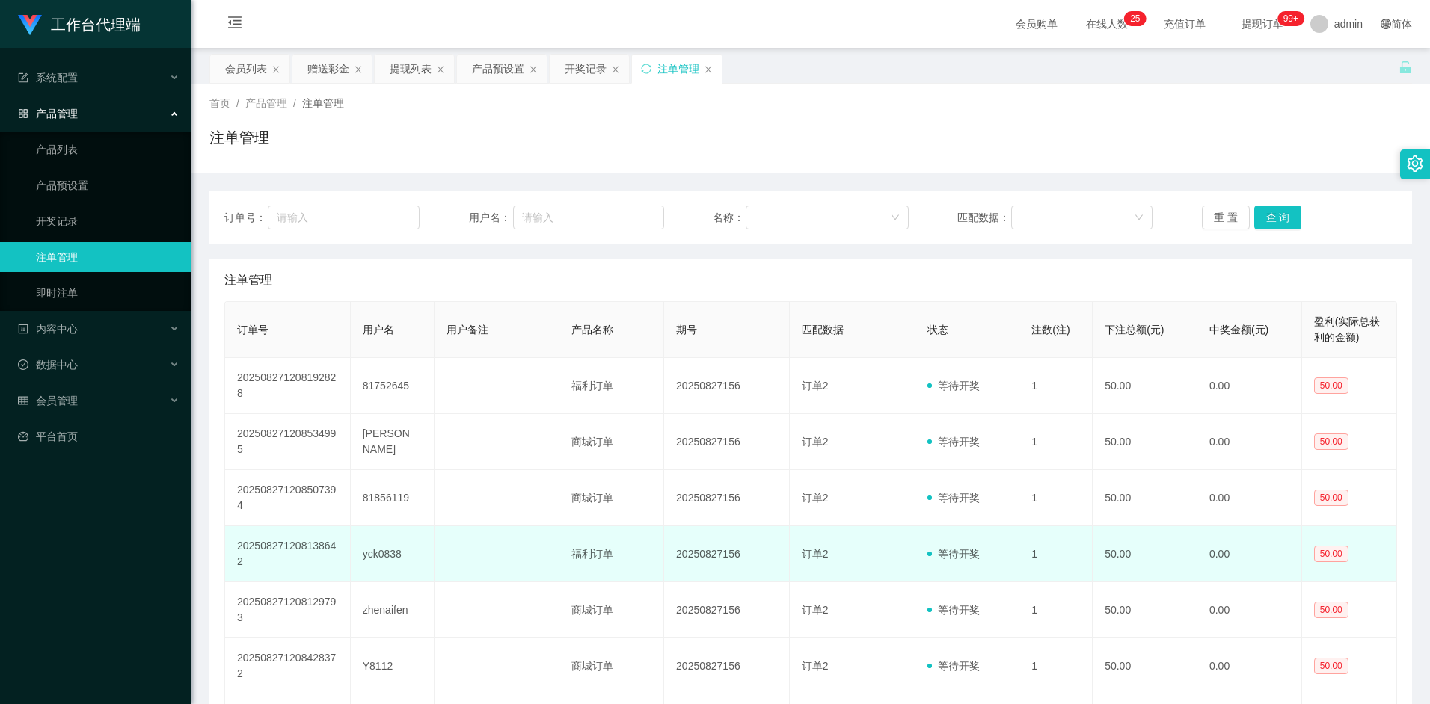
click at [380, 555] on td "yck0838" at bounding box center [393, 554] width 84 height 56
copy td "yck0838"
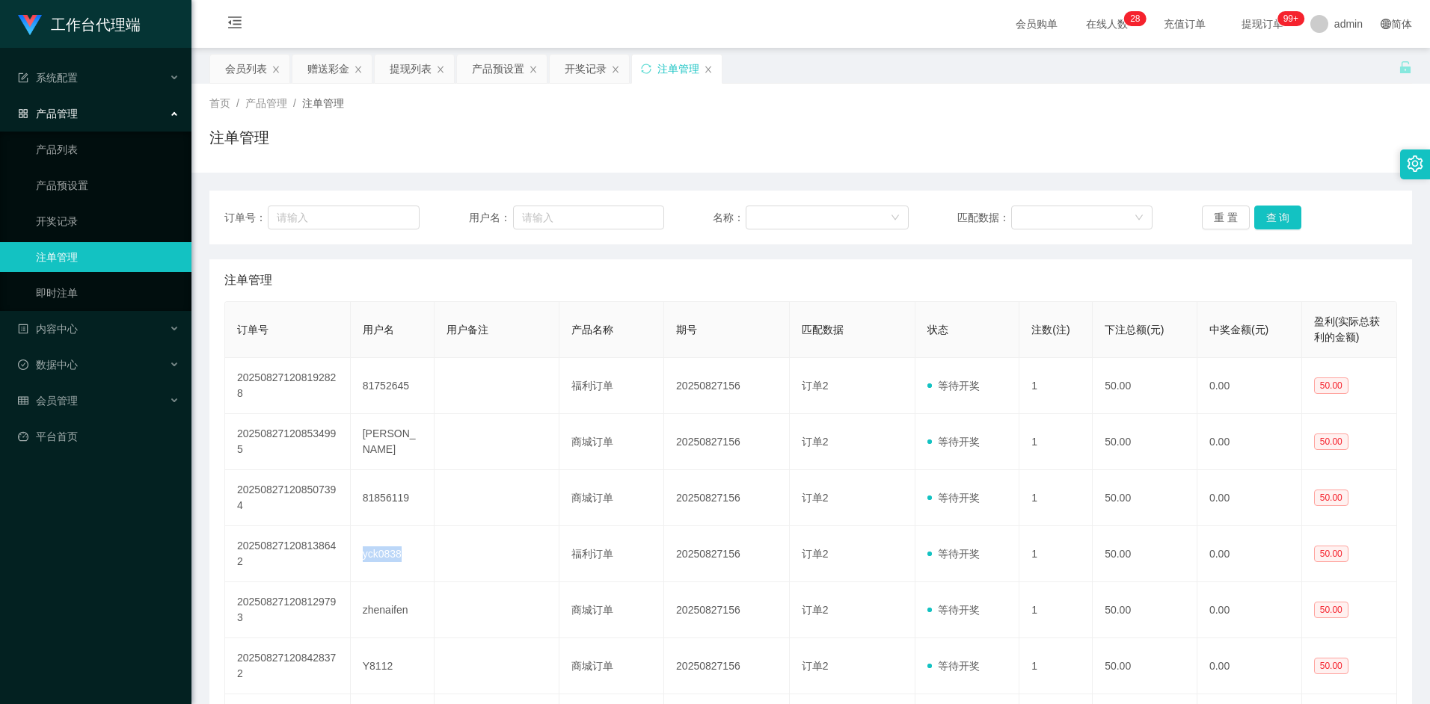
drag, startPoint x: 250, startPoint y: 64, endPoint x: 262, endPoint y: 102, distance: 39.3
click at [250, 64] on div "会员列表" at bounding box center [246, 69] width 42 height 28
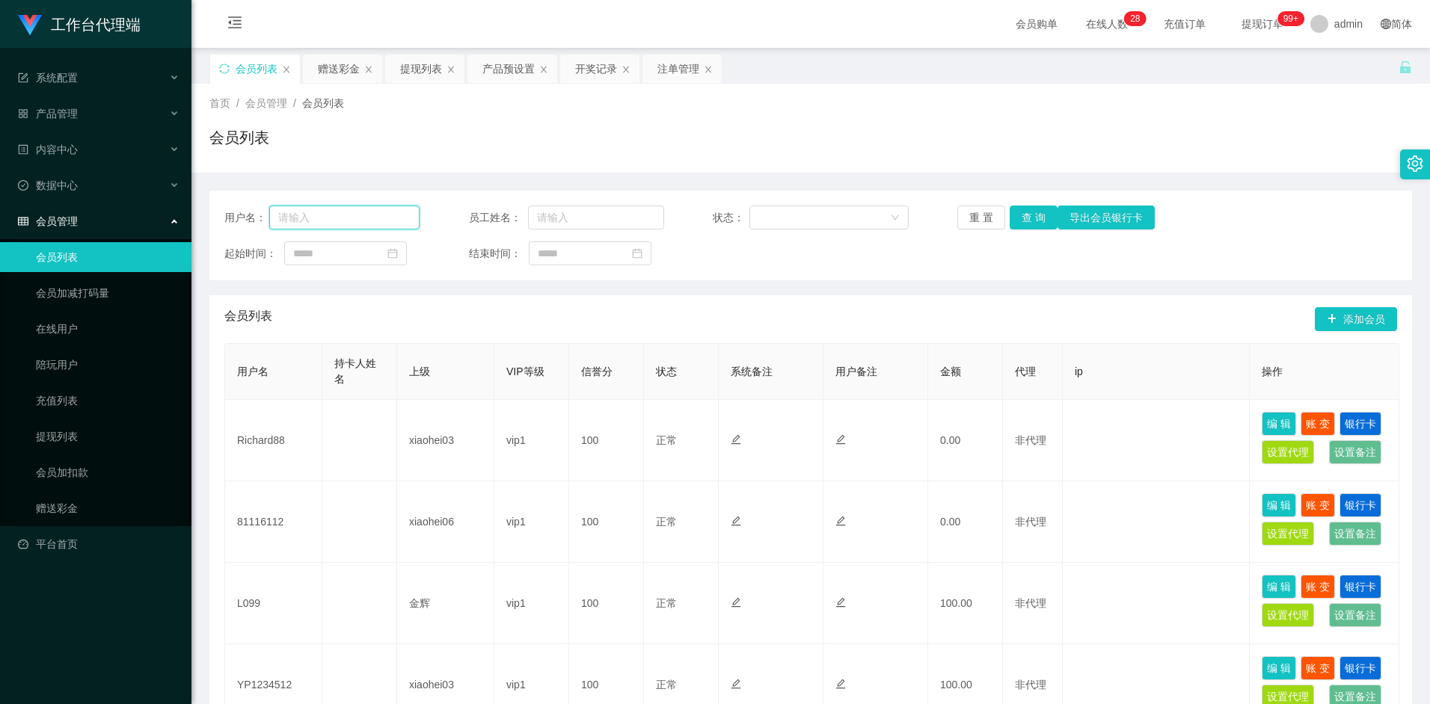
click at [333, 220] on input "text" at bounding box center [344, 218] width 151 height 24
paste input "yck0838"
type input "yck0838"
click at [1027, 219] on button "查 询" at bounding box center [1033, 218] width 48 height 24
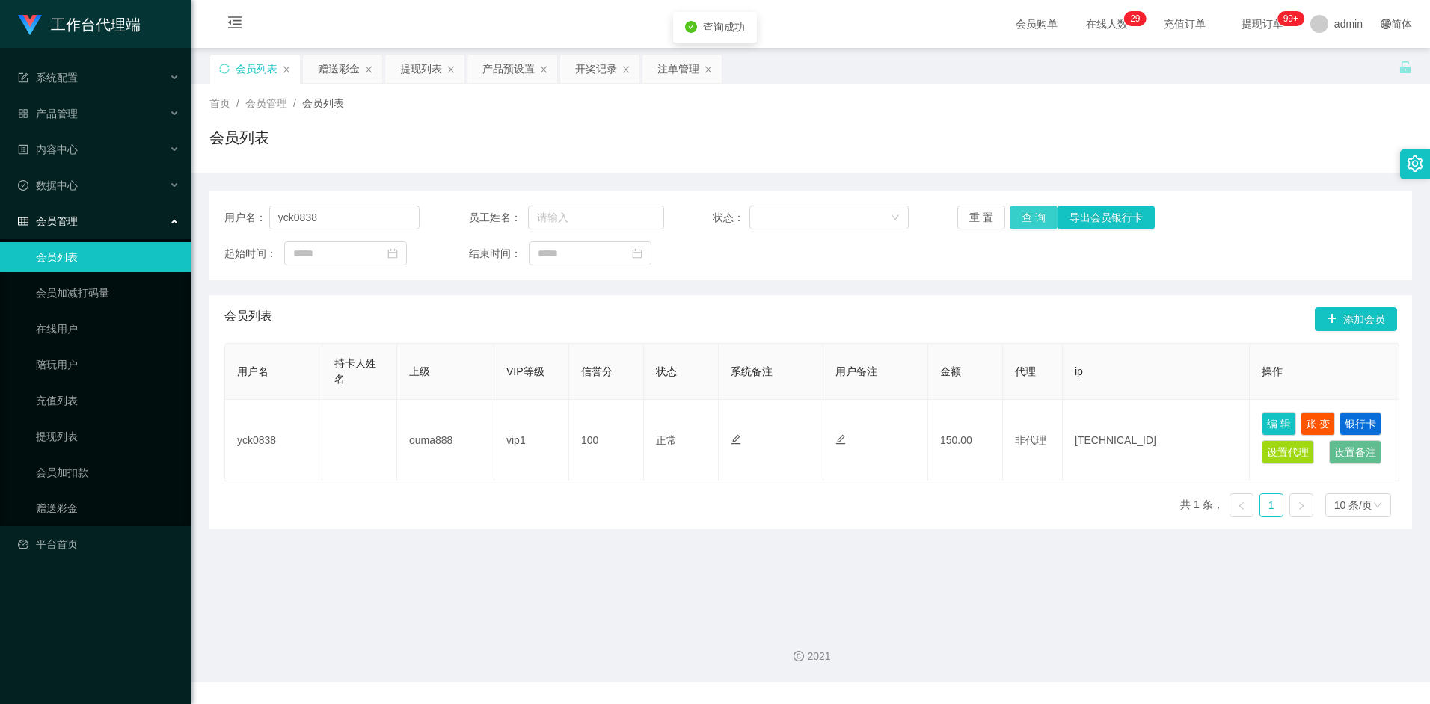
click at [1040, 222] on button "查 询" at bounding box center [1033, 218] width 48 height 24
click at [669, 64] on div "注单管理" at bounding box center [678, 69] width 42 height 28
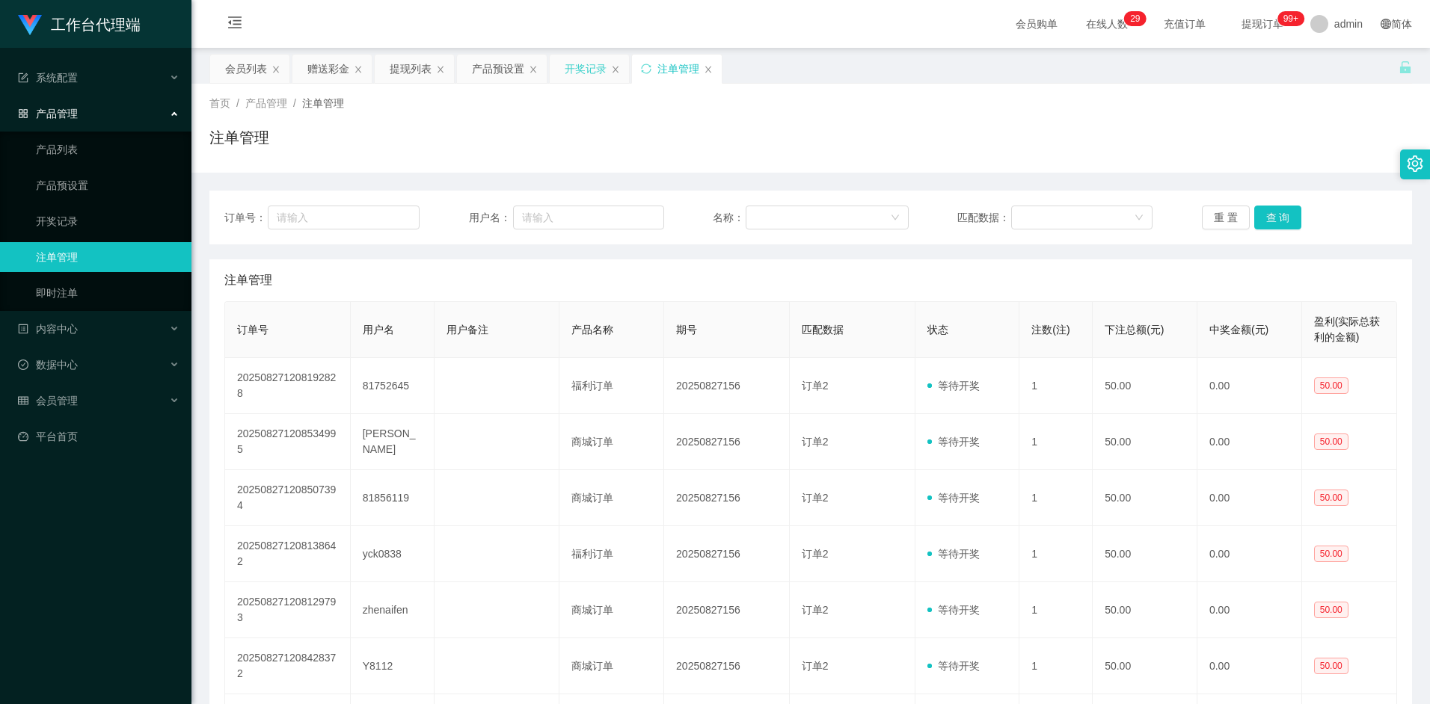
click at [581, 72] on div "开奖记录" at bounding box center [585, 69] width 42 height 28
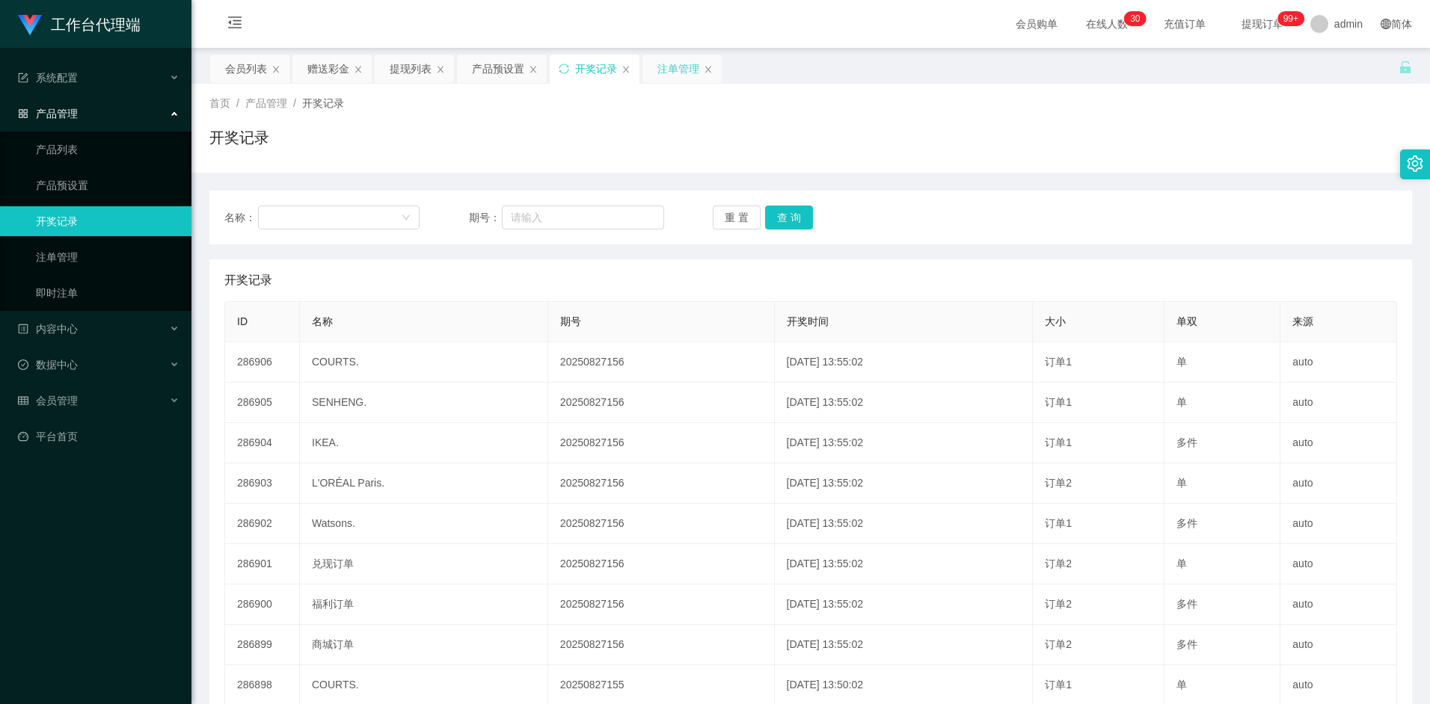
click at [680, 72] on div "注单管理" at bounding box center [678, 69] width 42 height 28
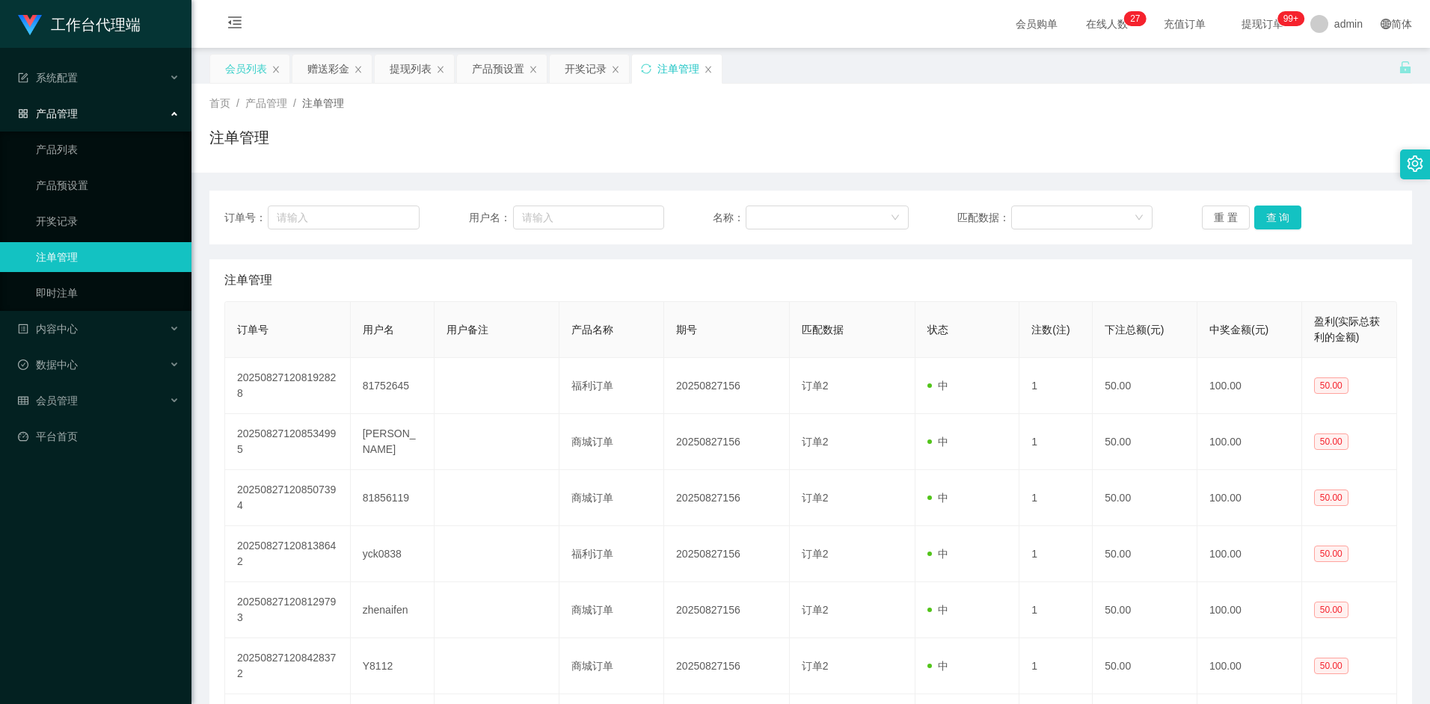
click at [246, 58] on div "会员列表" at bounding box center [246, 69] width 42 height 28
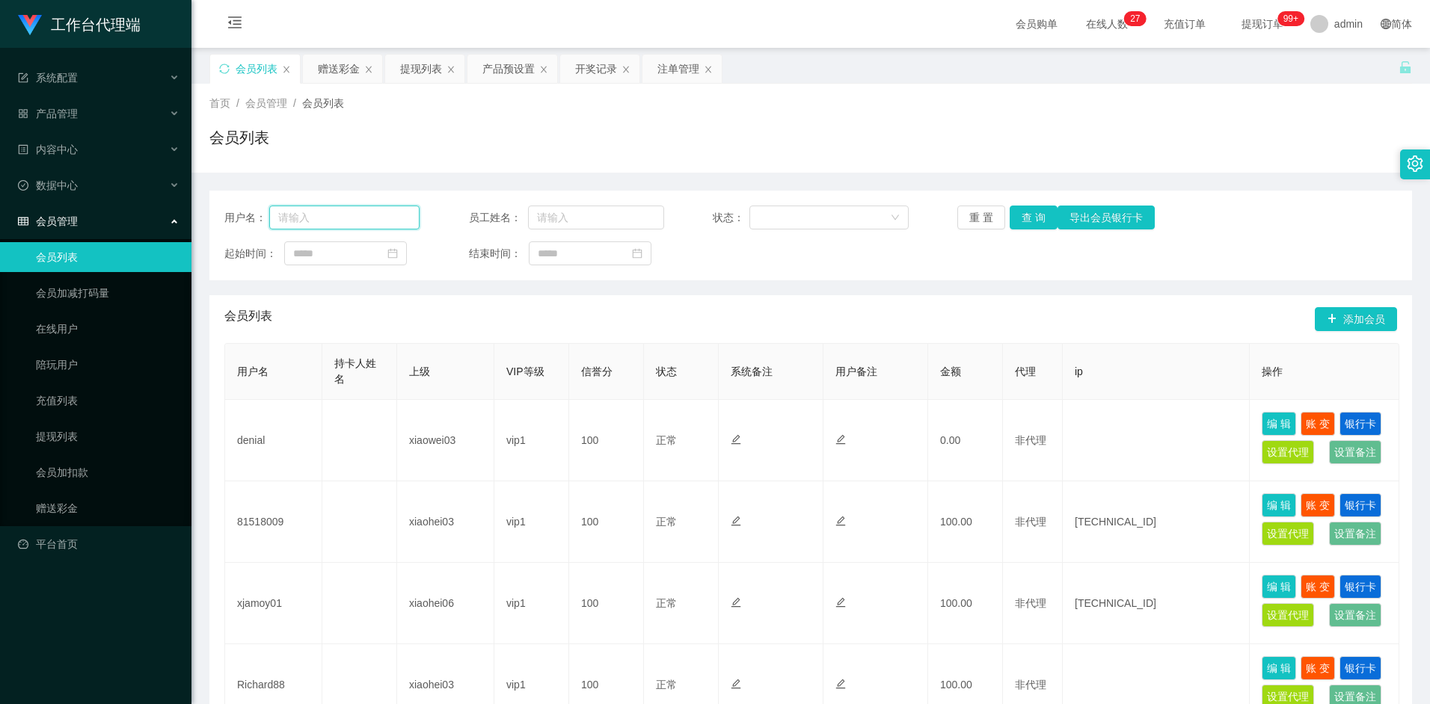
click at [351, 211] on input "text" at bounding box center [344, 218] width 151 height 24
type input "yck0838"
click at [1034, 218] on button "查 询" at bounding box center [1033, 218] width 48 height 24
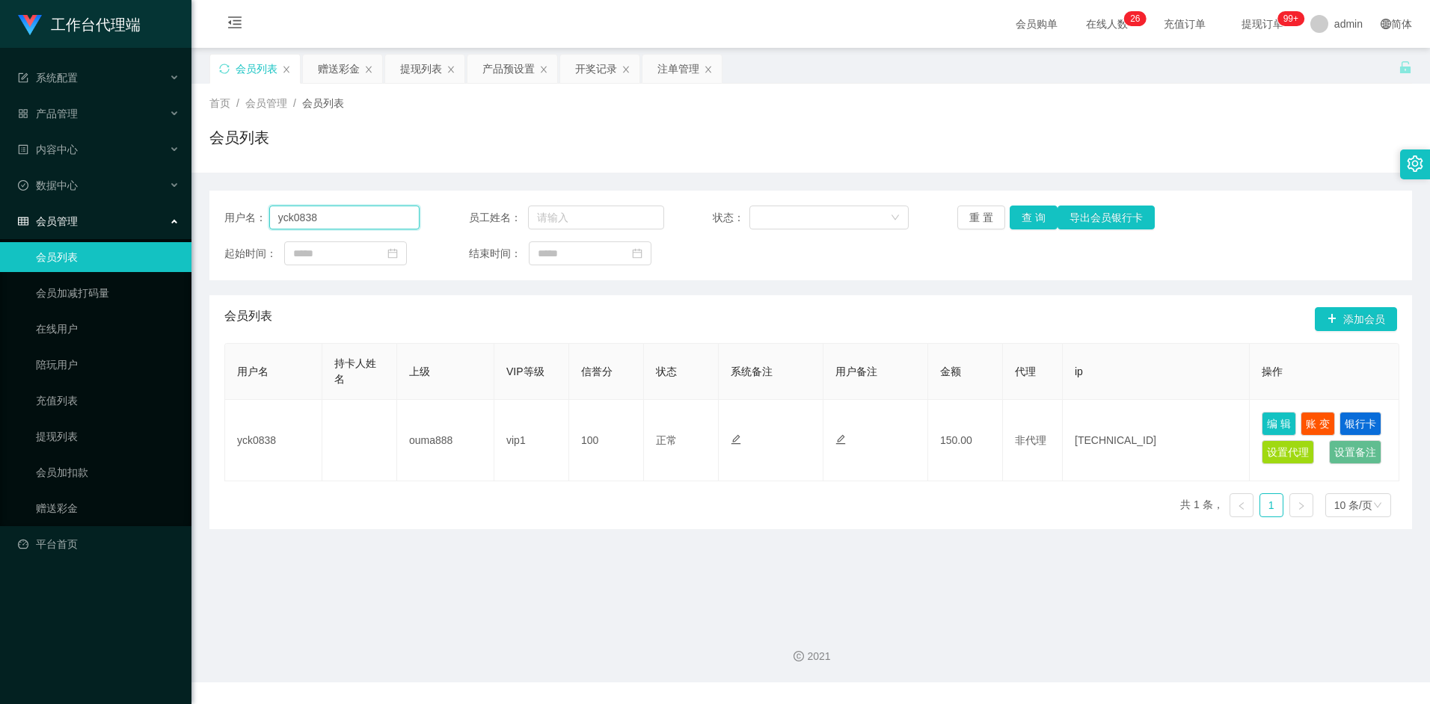
click at [333, 211] on input "yck0838" at bounding box center [344, 218] width 151 height 24
click at [573, 152] on div "会员列表" at bounding box center [810, 143] width 1202 height 34
click at [429, 69] on div "提现列表" at bounding box center [421, 69] width 42 height 28
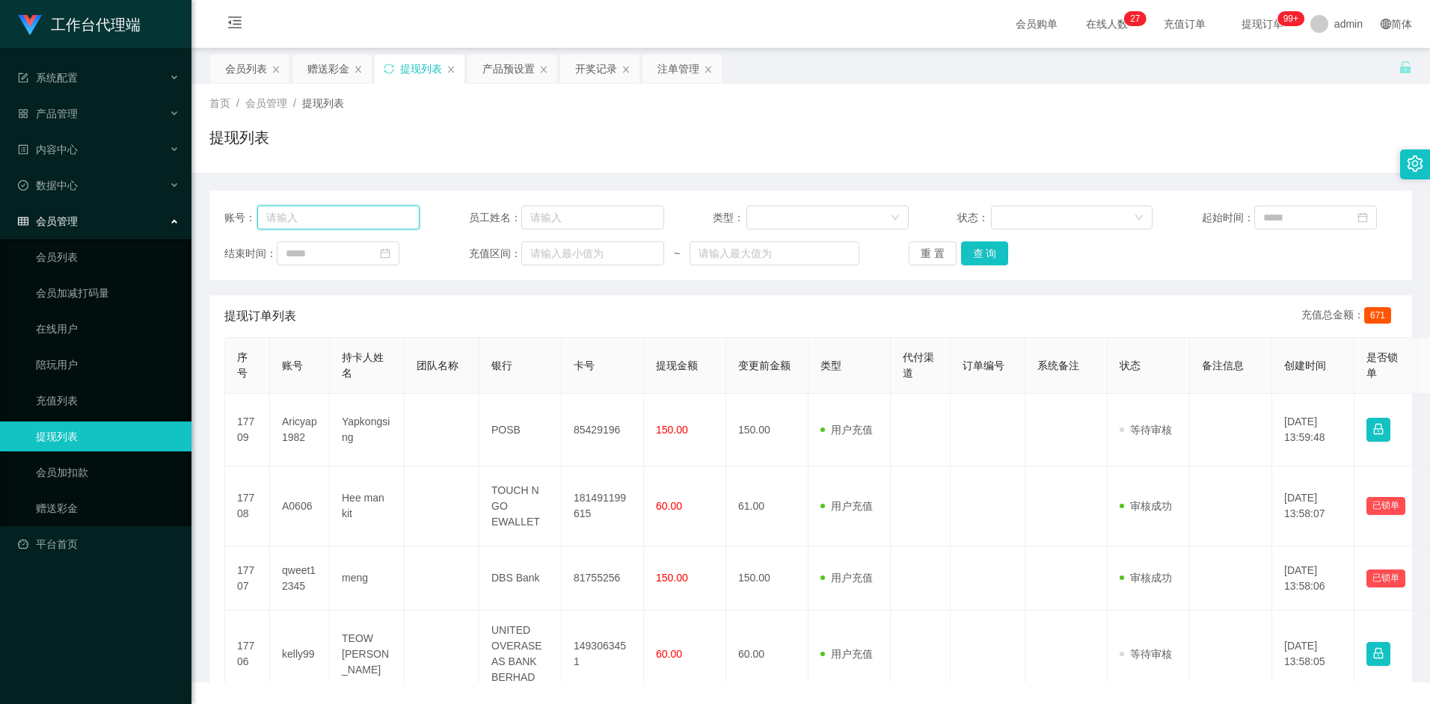
click at [343, 218] on input "text" at bounding box center [338, 218] width 162 height 24
paste input "yck0838"
type input "yck0838"
click at [979, 253] on button "查 询" at bounding box center [985, 253] width 48 height 24
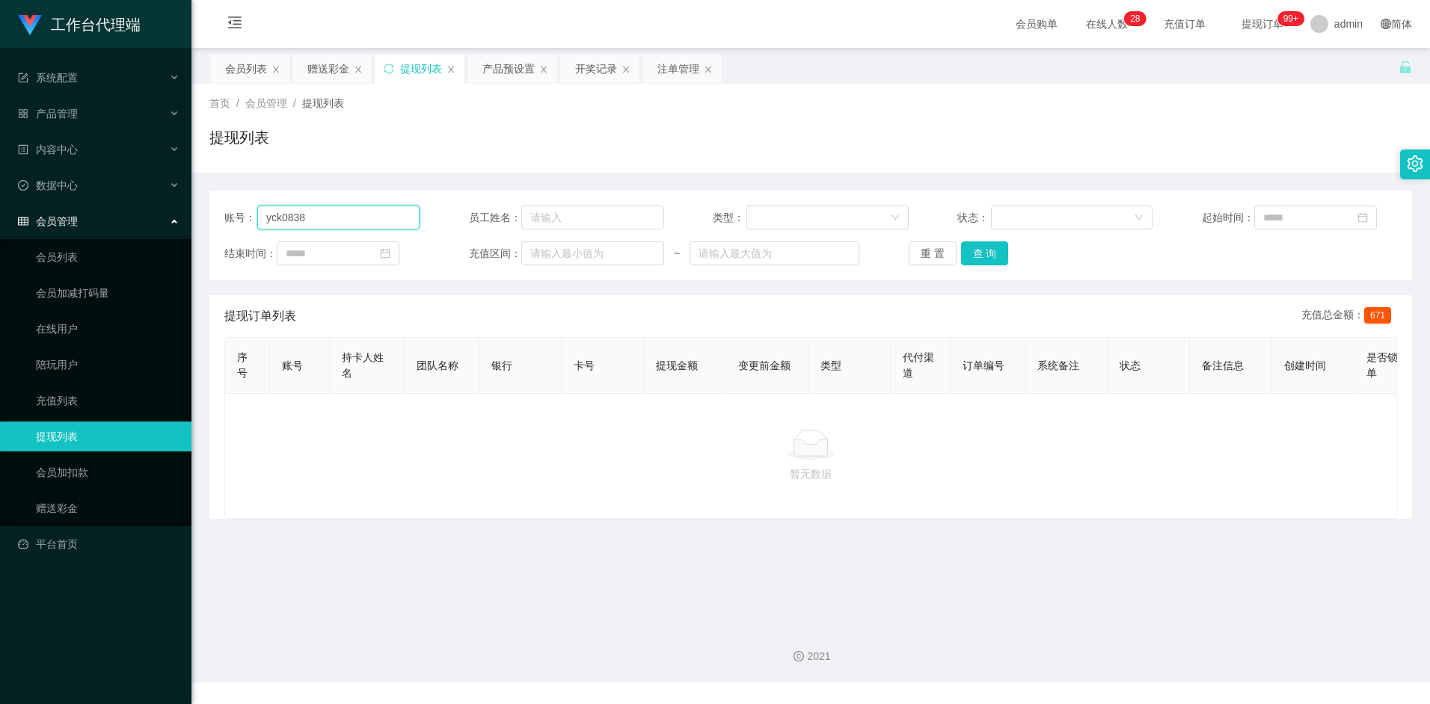
click at [360, 220] on input "yck0838" at bounding box center [338, 218] width 162 height 24
click at [989, 254] on button "查 询" at bounding box center [985, 253] width 48 height 24
click at [252, 70] on div "会员列表" at bounding box center [246, 69] width 42 height 28
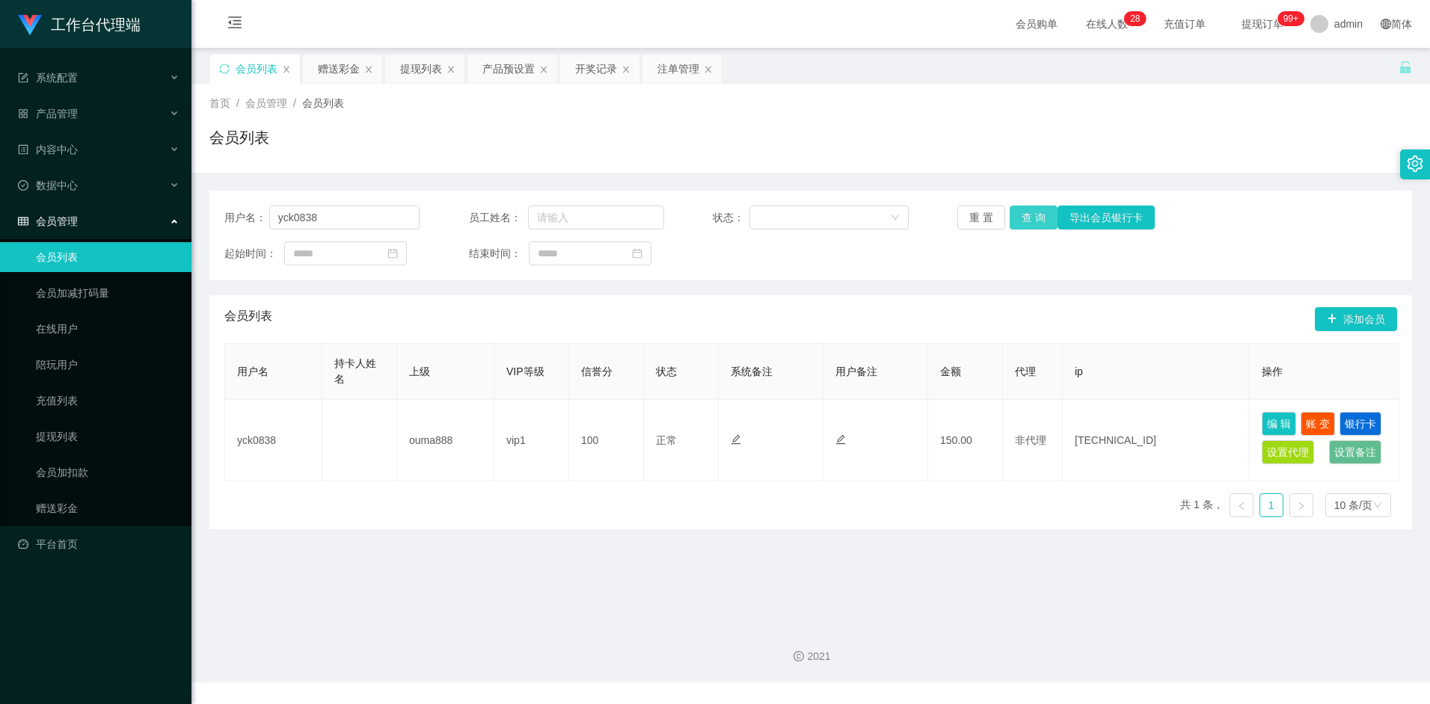
click at [1031, 218] on button "查 询" at bounding box center [1033, 218] width 48 height 24
click at [1033, 216] on button "查 询" at bounding box center [1033, 218] width 48 height 24
click at [425, 75] on div "提现列表" at bounding box center [421, 69] width 42 height 28
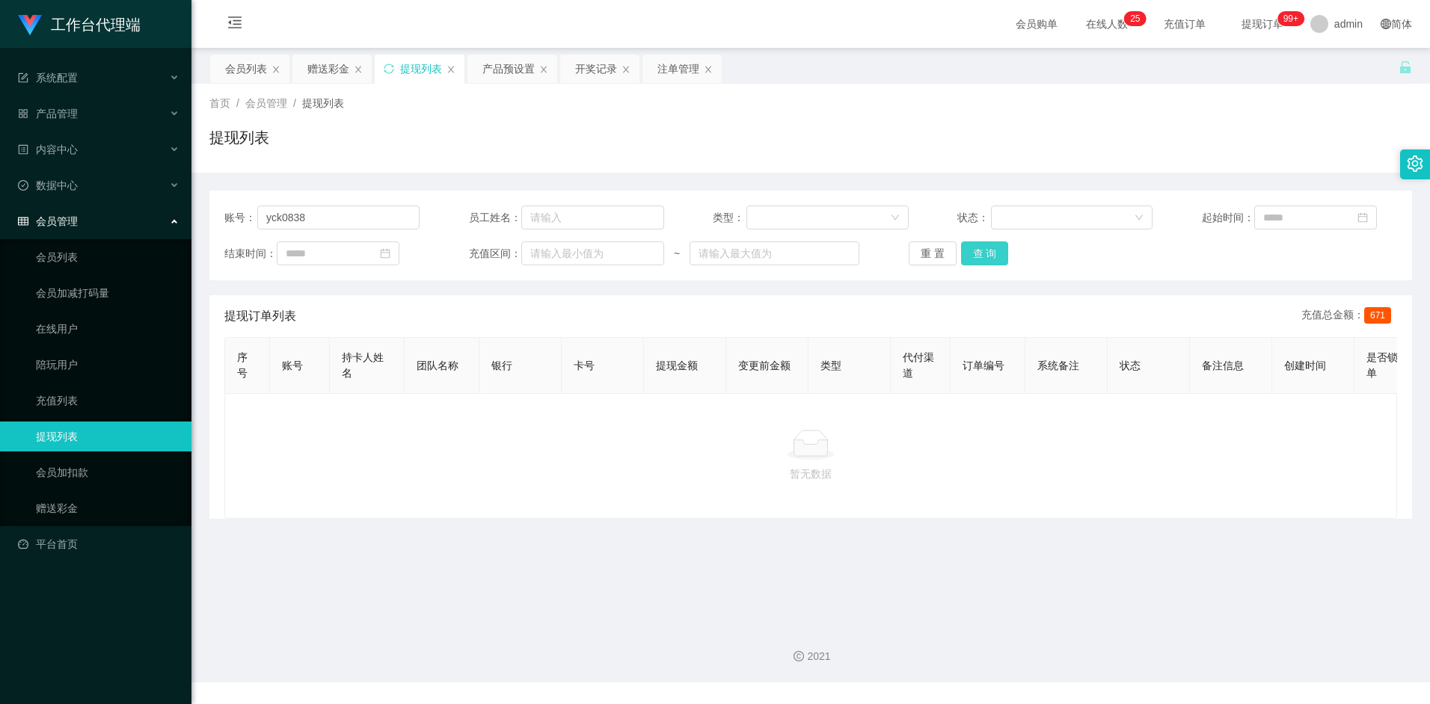
click at [1005, 247] on button "查 询" at bounding box center [985, 253] width 48 height 24
click at [323, 216] on input "yck0838" at bounding box center [338, 218] width 162 height 24
click at [775, 292] on div "账号： yck0838 员工姓名： 类型： 状态： 起始时间： 结束时间： 充值区间： ~ 重 置 查 询 提现订单列表 充值总金额： 671 序号 账号 持…" at bounding box center [810, 355] width 1202 height 328
click at [961, 257] on button "查 询" at bounding box center [985, 253] width 48 height 24
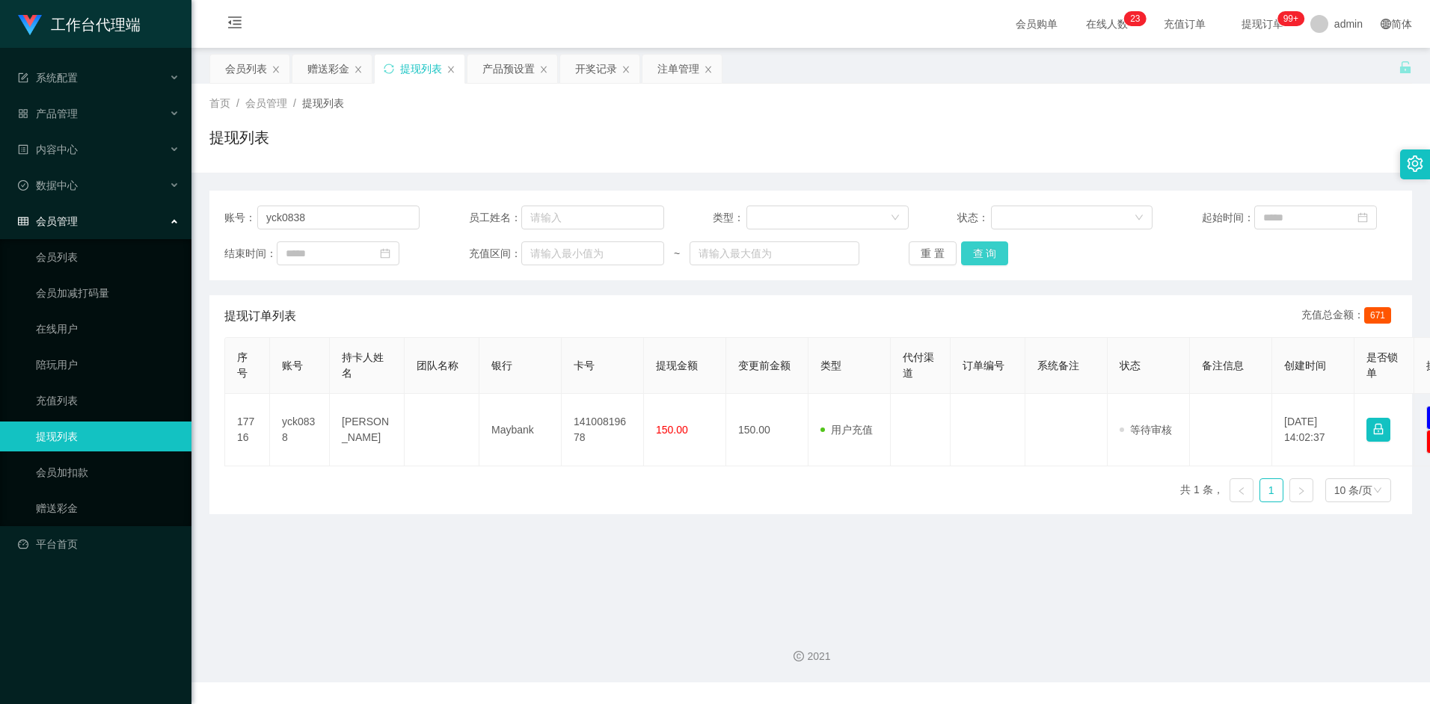
click at [1004, 255] on button "查 询" at bounding box center [985, 253] width 48 height 24
click at [745, 468] on div "序号 账号 持卡人姓名 团队名称 银行 卡号 提现金额 变更前金额 类型 代付渠道 订单编号 系统备注 状态 备注信息 创建时间 是否锁单 操作 17716 …" at bounding box center [810, 425] width 1172 height 177
click at [707, 496] on div "序号 账号 持卡人姓名 团队名称 银行 卡号 提现金额 变更前金额 类型 代付渠道 订单编号 系统备注 状态 备注信息 创建时间 是否锁单 操作 17716 …" at bounding box center [810, 425] width 1172 height 177
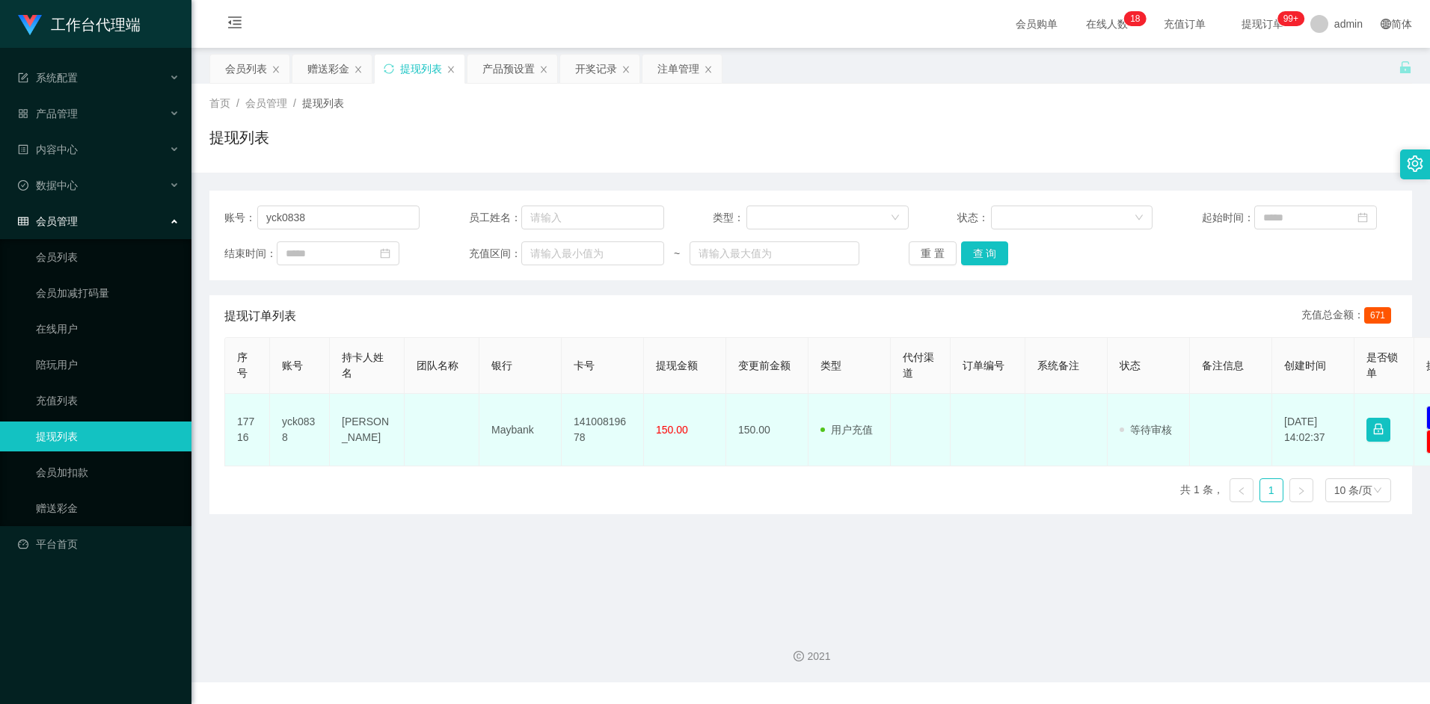
click at [364, 425] on td "YAP CHUN KANG" at bounding box center [367, 430] width 75 height 73
drag, startPoint x: 364, startPoint y: 425, endPoint x: 351, endPoint y: 428, distance: 12.9
click at [356, 427] on td "YAP CHUN KANG" at bounding box center [367, 430] width 75 height 73
drag, startPoint x: 344, startPoint y: 421, endPoint x: 378, endPoint y: 446, distance: 41.7
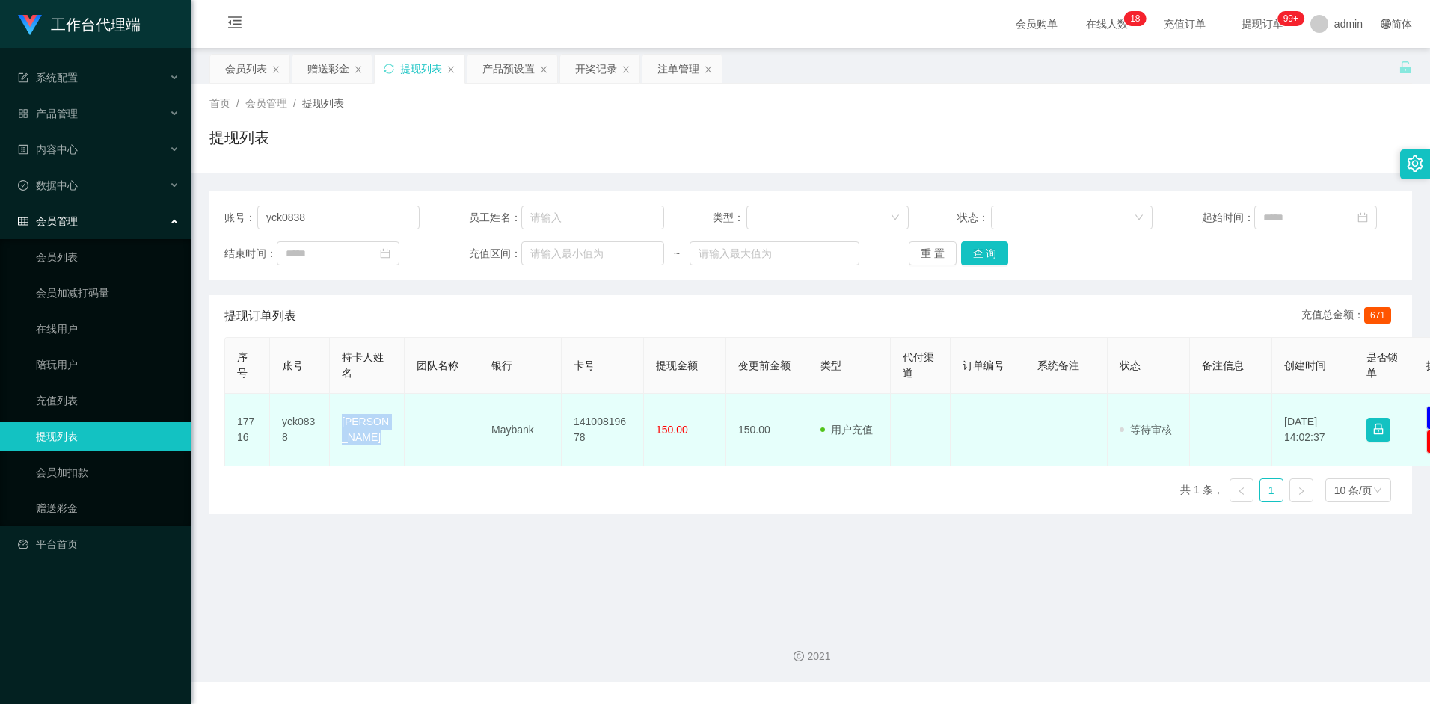
click at [378, 446] on td "YAP CHUN KANG" at bounding box center [367, 430] width 75 height 73
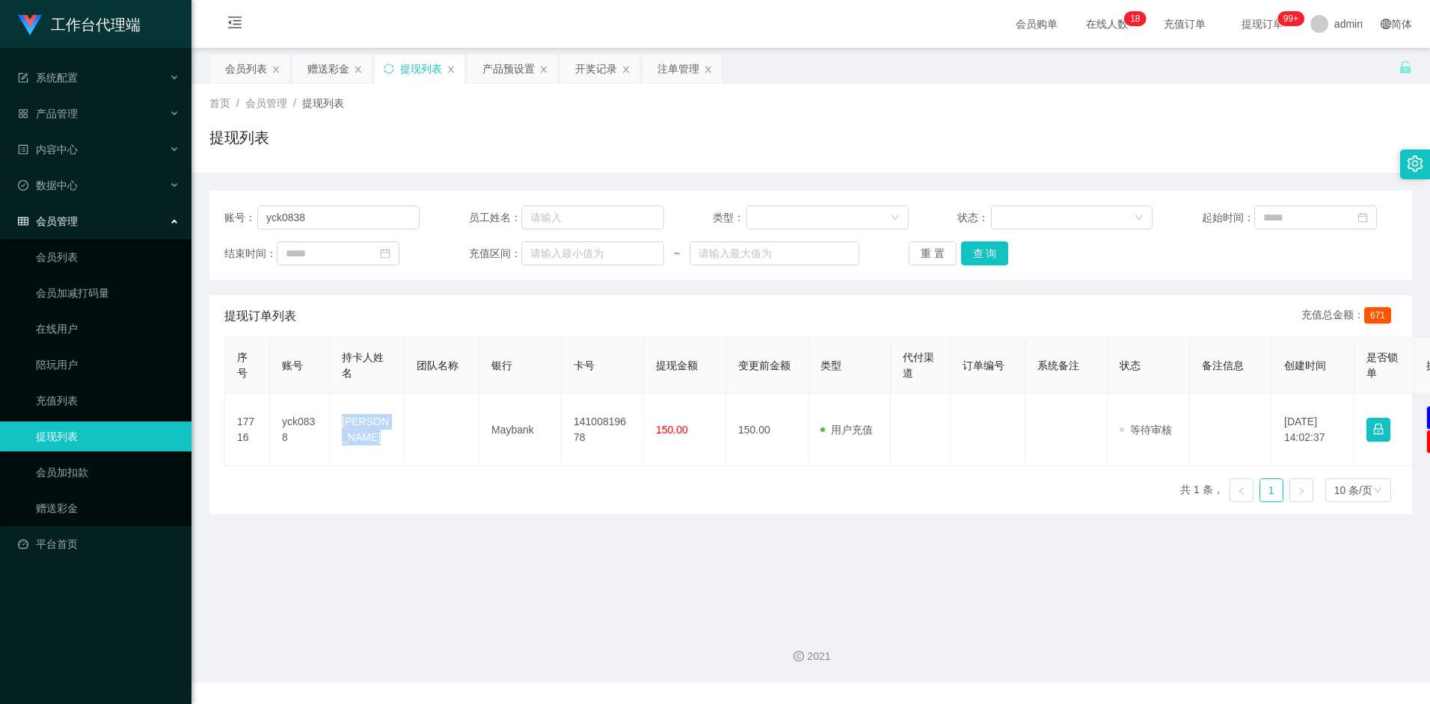
copy td "YAP CHUN KANG"
click at [990, 250] on button "查 询" at bounding box center [985, 253] width 48 height 24
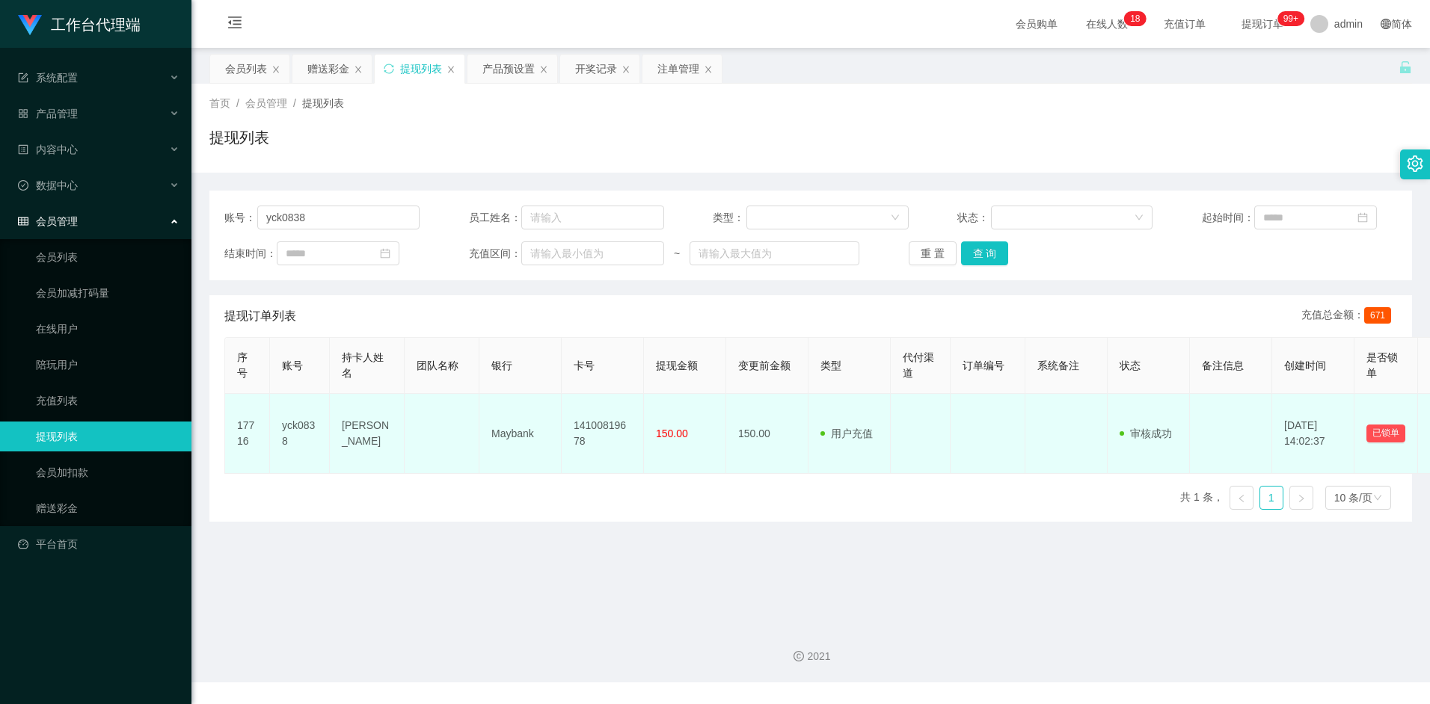
click at [508, 431] on td "Maybank" at bounding box center [520, 434] width 82 height 80
drag, startPoint x: 492, startPoint y: 435, endPoint x: 544, endPoint y: 437, distance: 52.4
click at [544, 437] on td "Maybank" at bounding box center [520, 434] width 82 height 80
copy td "Maybank"
click at [588, 427] on td "14100819678" at bounding box center [602, 434] width 82 height 80
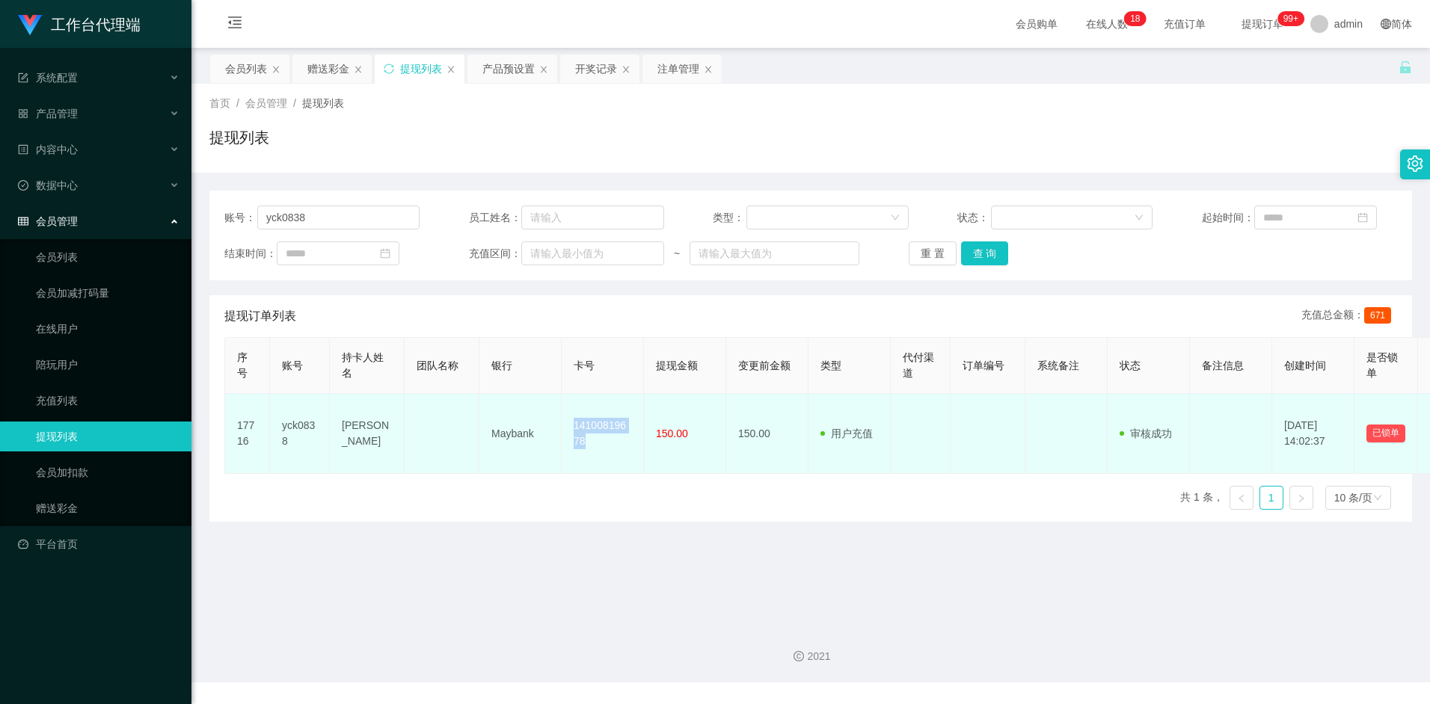
drag, startPoint x: 574, startPoint y: 422, endPoint x: 582, endPoint y: 441, distance: 20.1
click at [582, 441] on td "14100819678" at bounding box center [602, 434] width 82 height 80
copy td "14100819678"
click at [610, 426] on td "14100819678" at bounding box center [602, 434] width 82 height 80
click at [852, 443] on td "用户充值 人工扣款" at bounding box center [849, 434] width 82 height 80
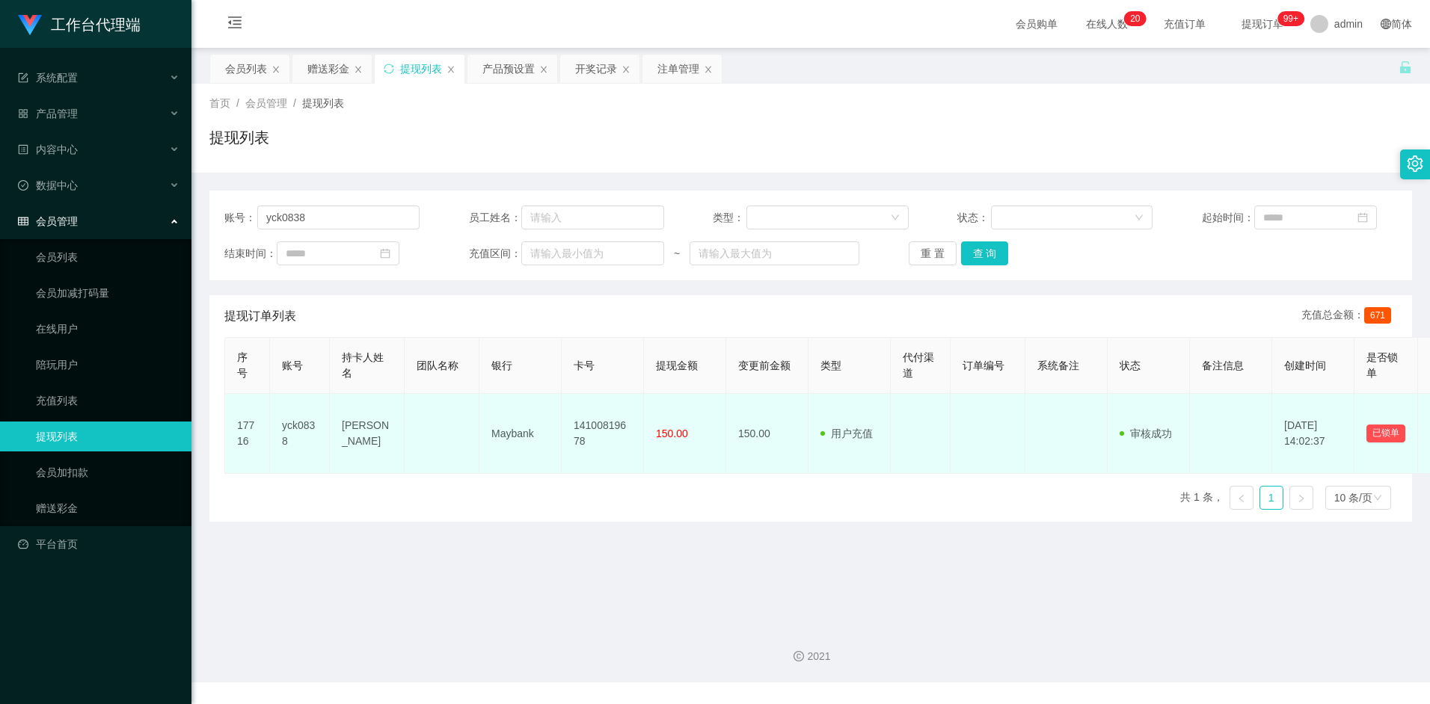
click at [850, 439] on span "用户充值" at bounding box center [846, 434] width 52 height 12
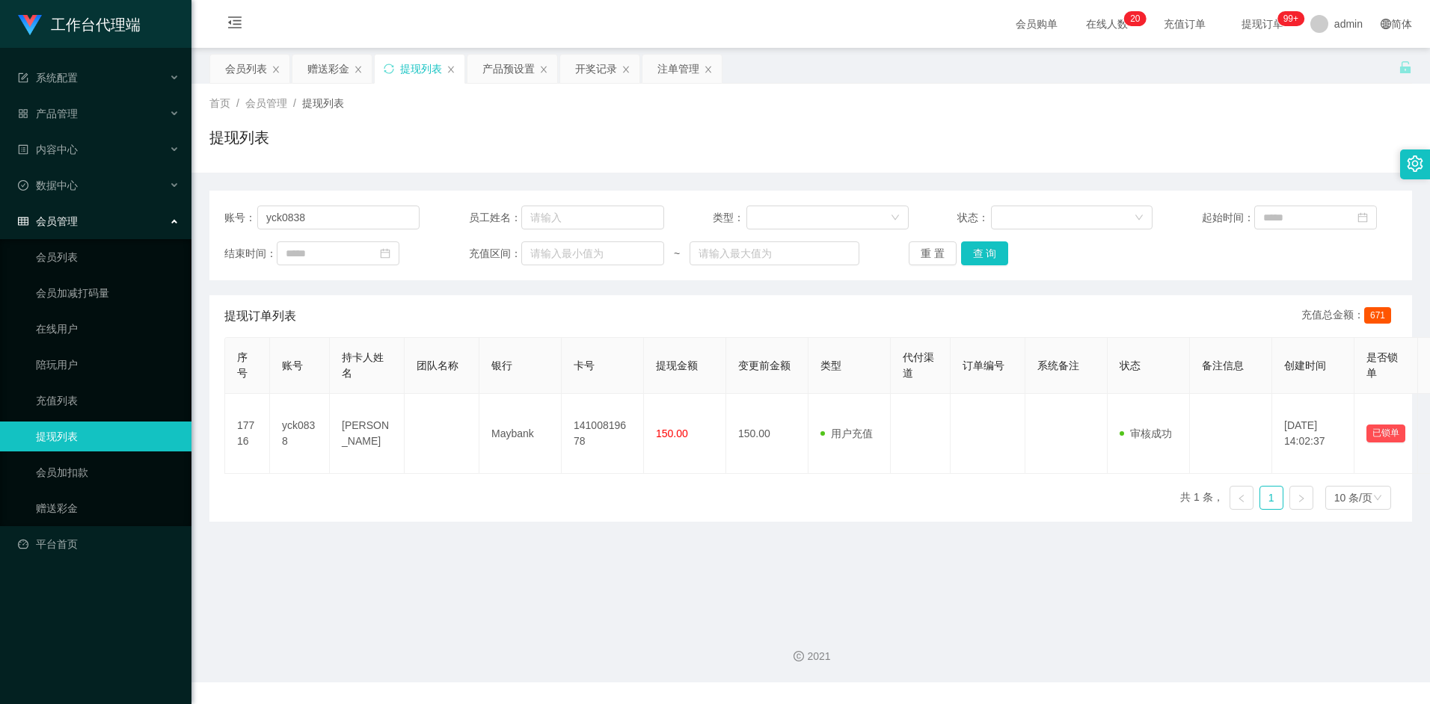
click at [822, 511] on div "序号 账号 持卡人姓名 团队名称 银行 卡号 提现金额 变更前金额 类型 代付渠道 订单编号 系统备注 状态 备注信息 创建时间 是否锁单 操作 17716 …" at bounding box center [810, 429] width 1172 height 185
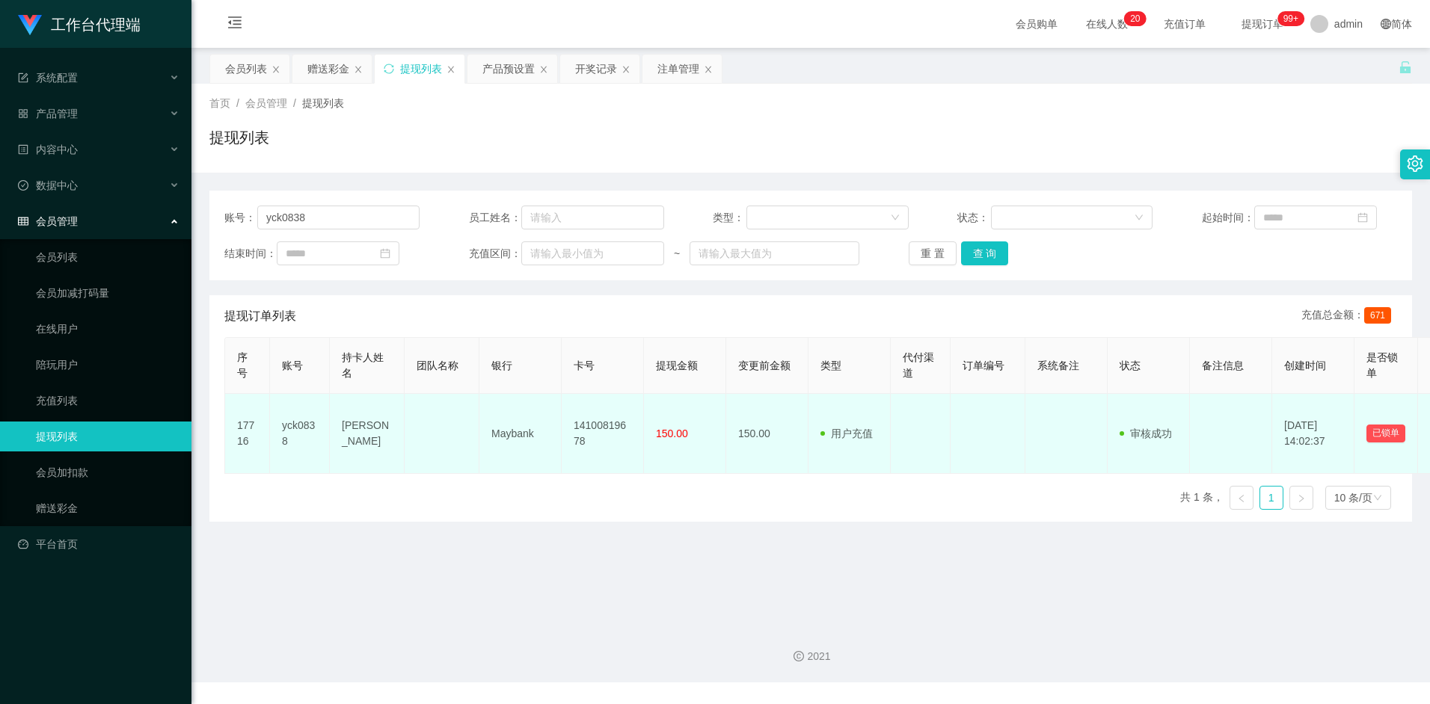
click at [846, 435] on span "用户充值" at bounding box center [846, 434] width 52 height 12
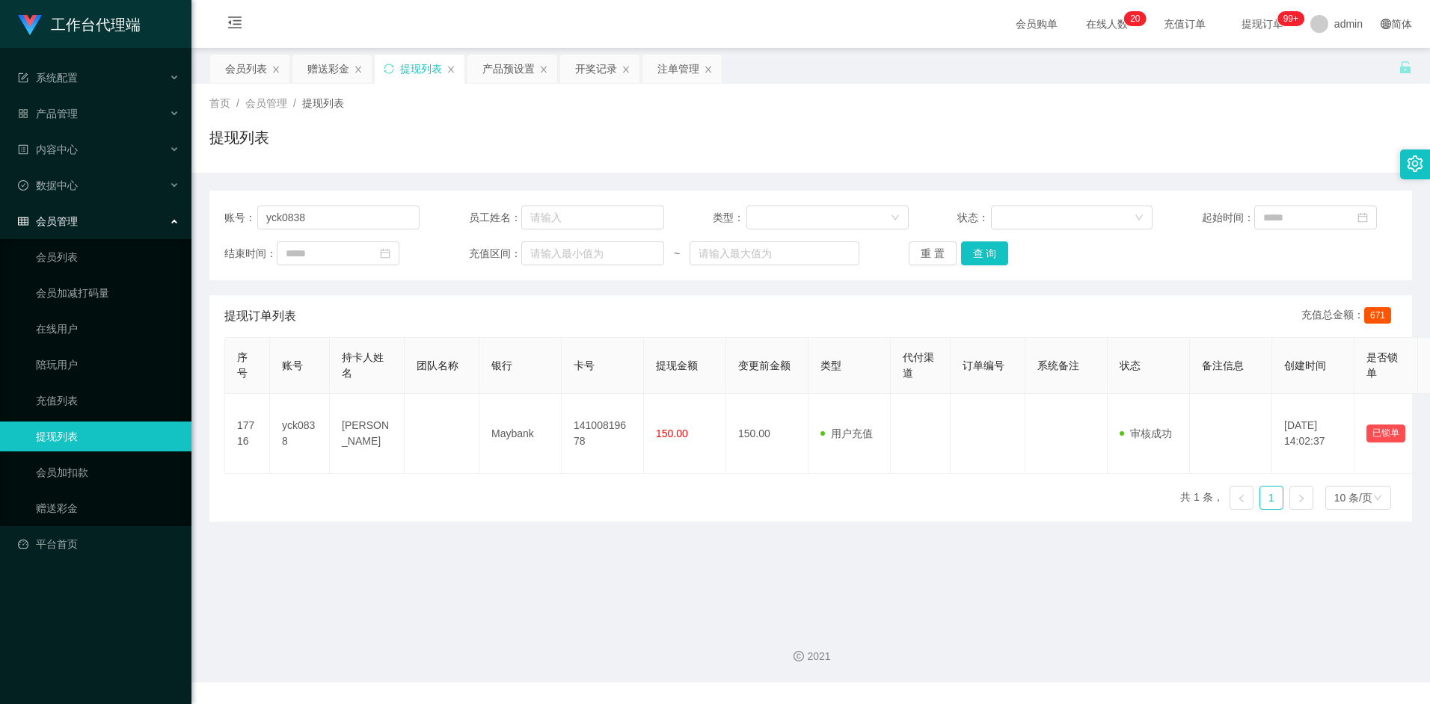
click at [840, 478] on div "序号 账号 持卡人姓名 团队名称 银行 卡号 提现金额 变更前金额 类型 代付渠道 订单编号 系统备注 状态 备注信息 创建时间 是否锁单 操作 17716 …" at bounding box center [810, 429] width 1172 height 185
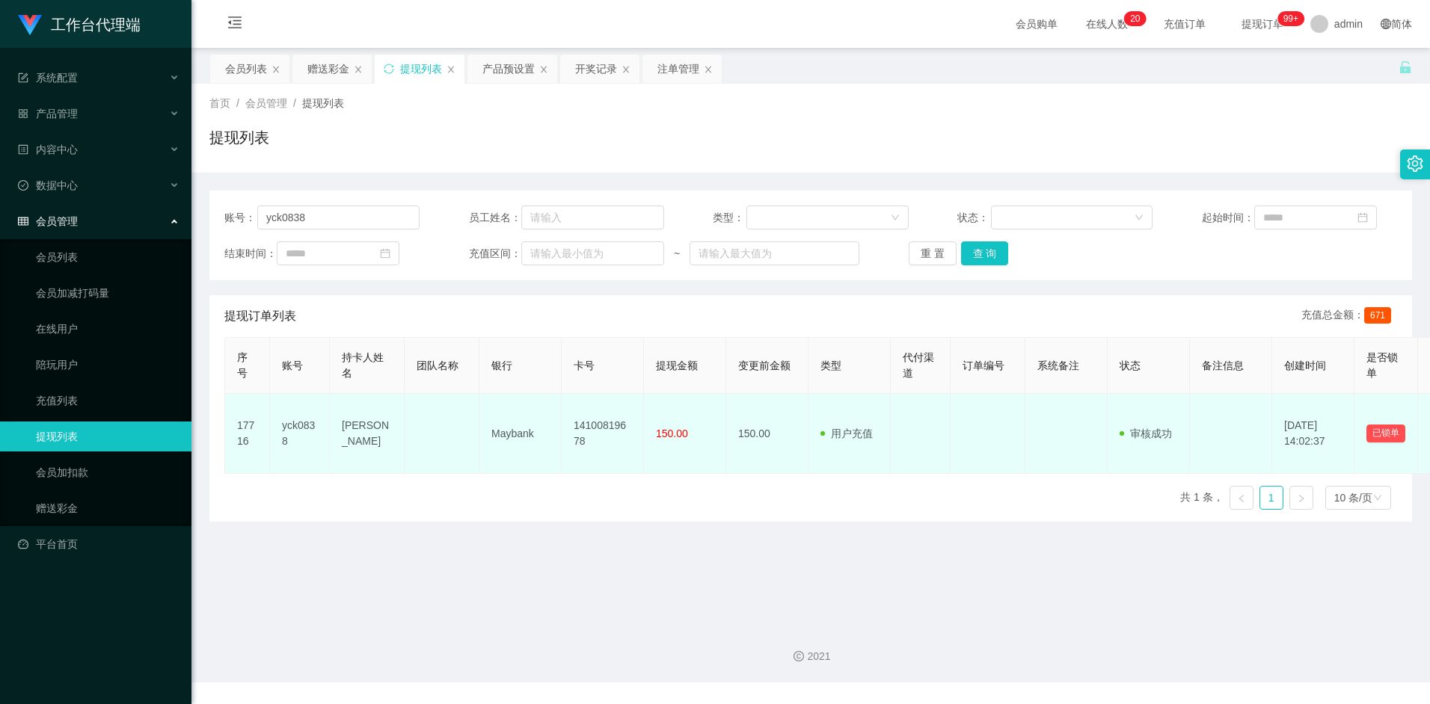
click at [844, 437] on span "用户充值" at bounding box center [846, 434] width 52 height 12
drag, startPoint x: 836, startPoint y: 490, endPoint x: 846, endPoint y: 431, distance: 60.6
click at [835, 491] on div "序号 账号 持卡人姓名 团队名称 银行 卡号 提现金额 变更前金额 类型 代付渠道 订单编号 系统备注 状态 备注信息 创建时间 是否锁单 操作 17716 …" at bounding box center [810, 429] width 1172 height 185
click at [846, 428] on span "用户充值" at bounding box center [846, 434] width 52 height 12
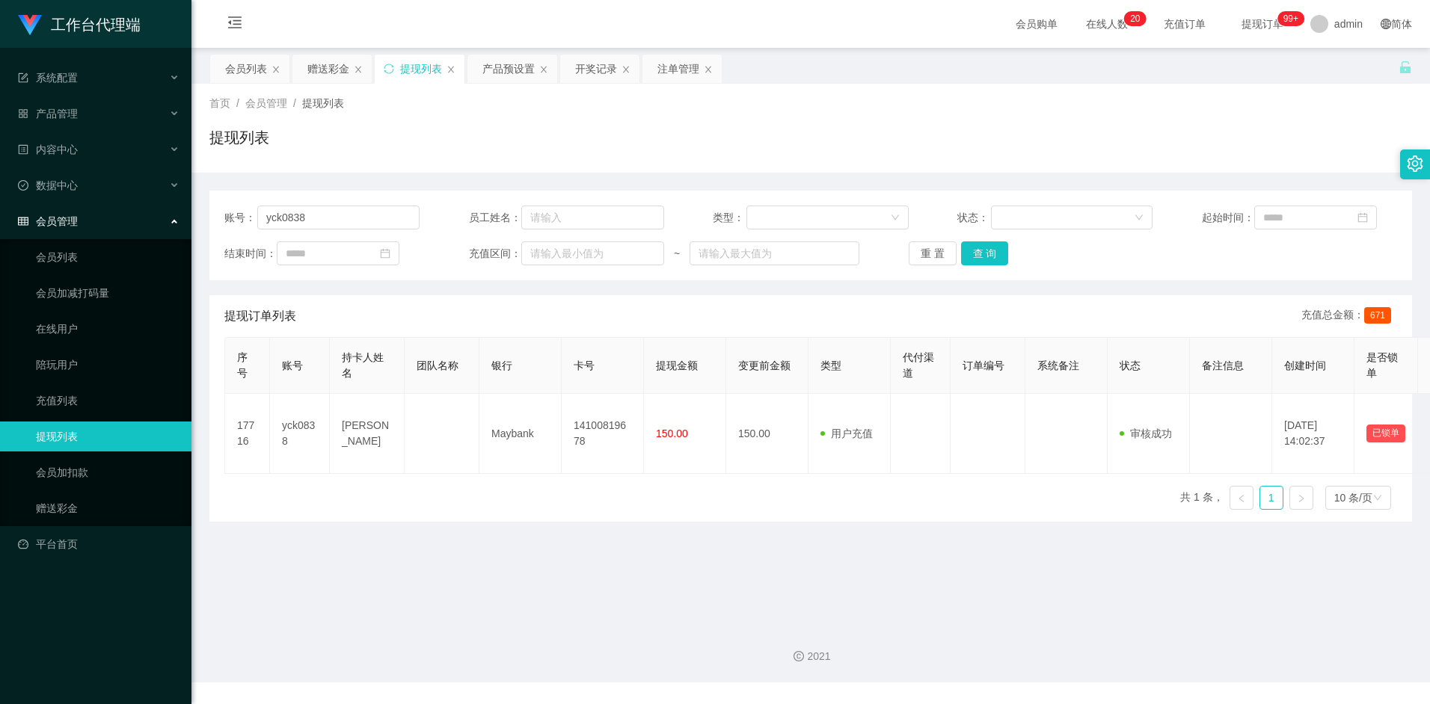
drag, startPoint x: 775, startPoint y: 493, endPoint x: 837, endPoint y: 443, distance: 79.8
click at [777, 492] on div "序号 账号 持卡人姓名 团队名称 银行 卡号 提现金额 变更前金额 类型 代付渠道 订单编号 系统备注 状态 备注信息 创建时间 是否锁单 操作 17716 …" at bounding box center [810, 429] width 1172 height 185
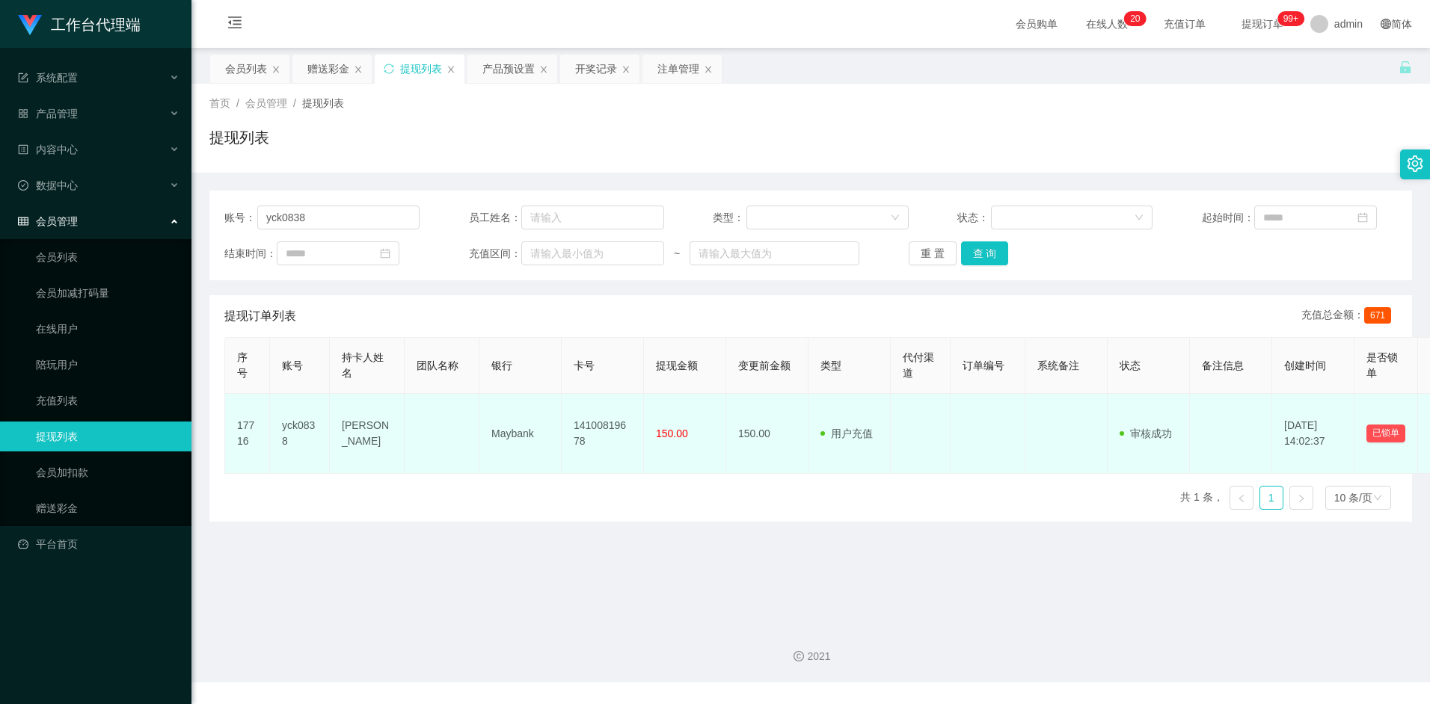
click at [837, 443] on td "用户充值 人工扣款" at bounding box center [849, 434] width 82 height 80
click at [837, 439] on span "用户充值" at bounding box center [846, 434] width 52 height 12
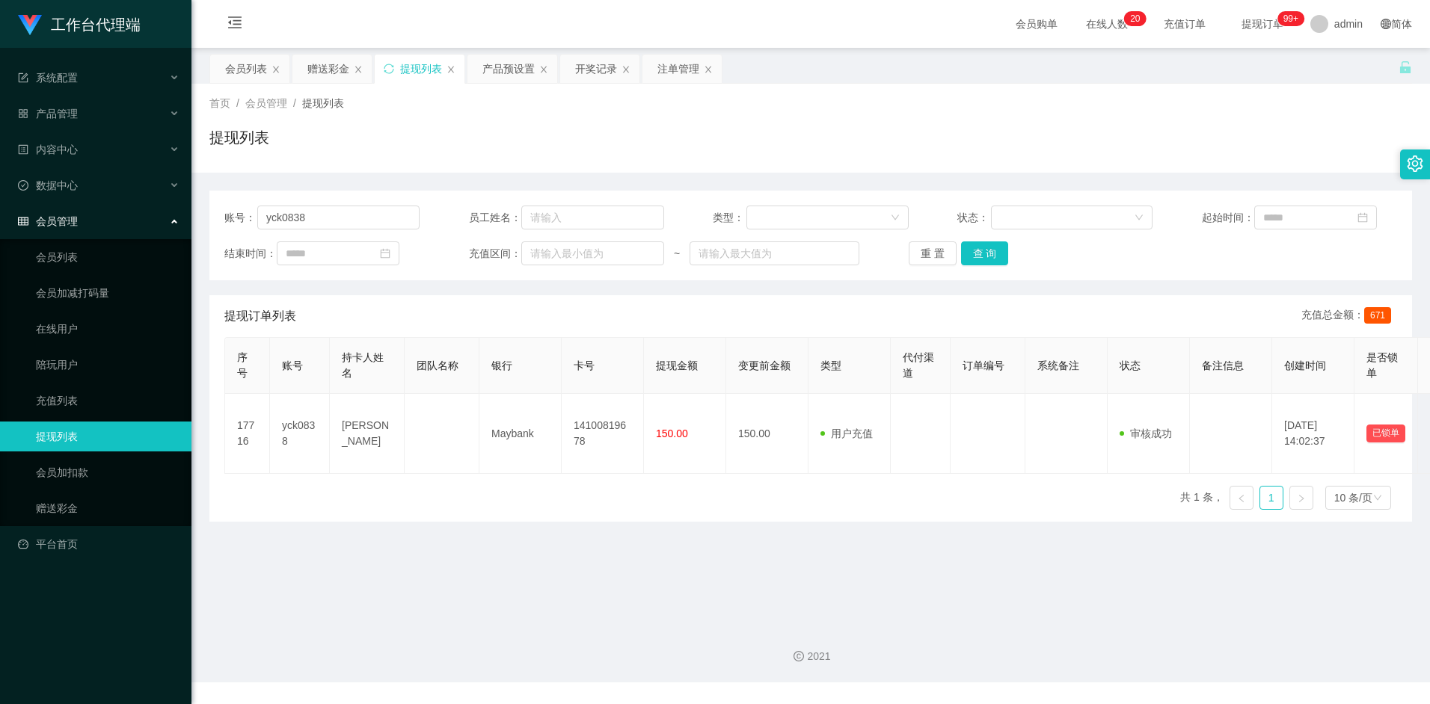
click at [826, 476] on div "序号 账号 持卡人姓名 团队名称 银行 卡号 提现金额 变更前金额 类型 代付渠道 订单编号 系统备注 状态 备注信息 创建时间 是否锁单 操作 17716 …" at bounding box center [810, 429] width 1172 height 185
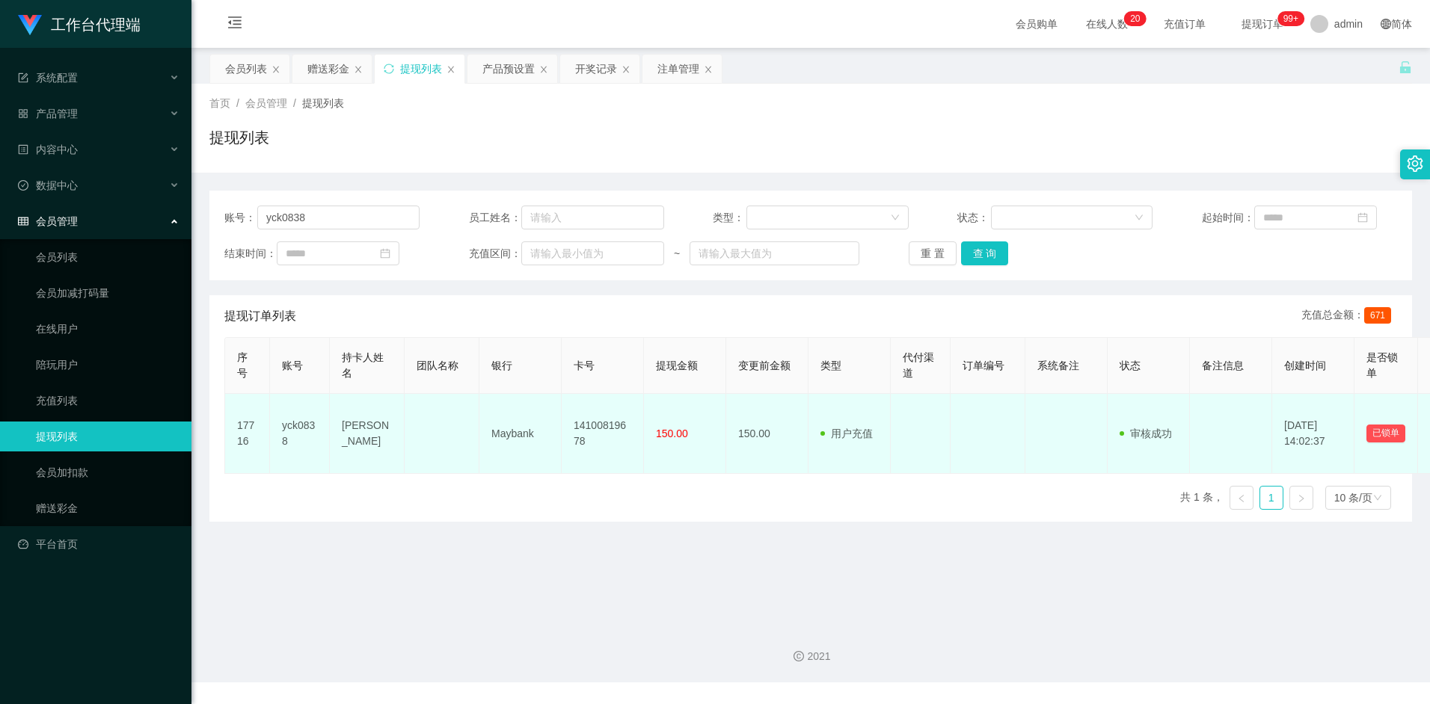
click at [609, 425] on td "14100819678" at bounding box center [602, 434] width 82 height 80
click at [688, 430] on td "150.00" at bounding box center [685, 434] width 82 height 80
click at [756, 437] on td "150.00" at bounding box center [767, 434] width 82 height 80
click at [855, 437] on span "用户充值" at bounding box center [846, 434] width 52 height 12
click at [595, 426] on td "14100819678" at bounding box center [602, 434] width 82 height 80
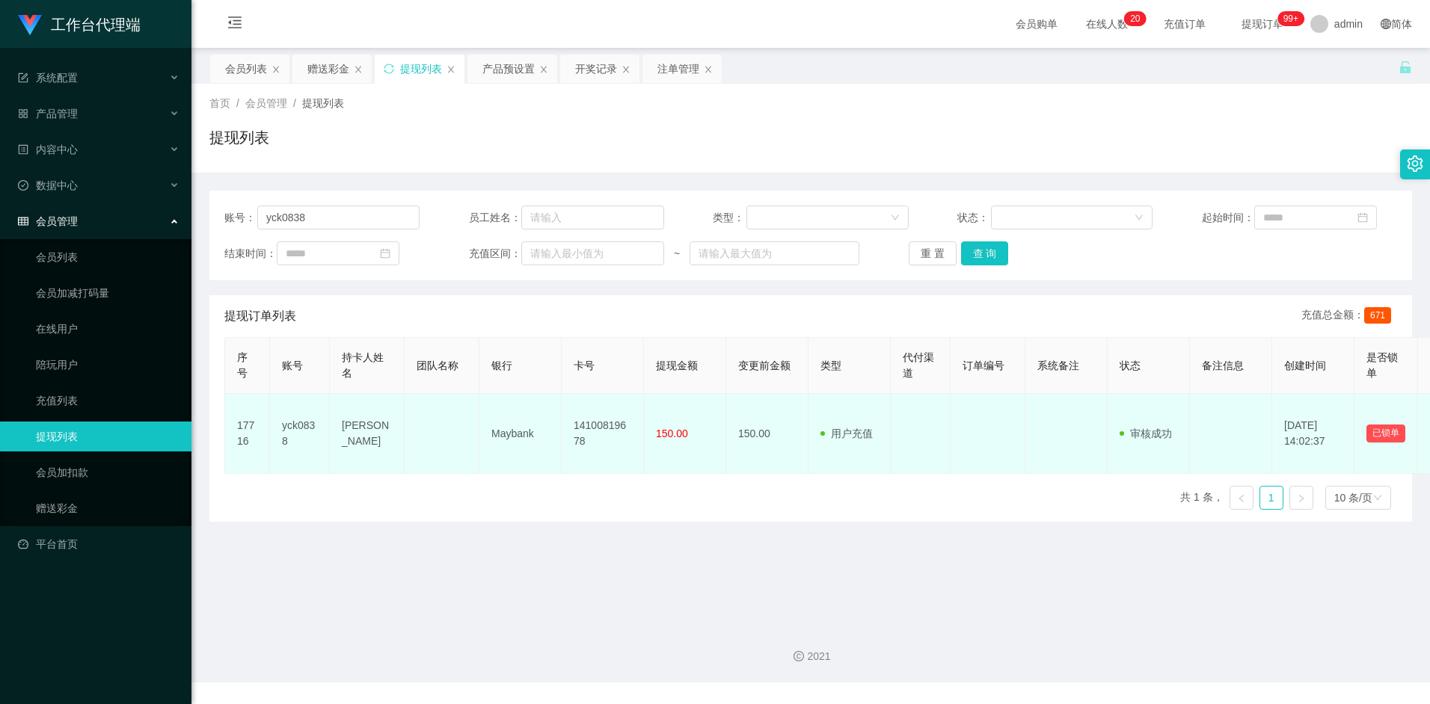
click at [523, 435] on td "Maybank" at bounding box center [520, 434] width 82 height 80
click at [600, 428] on td "14100819678" at bounding box center [602, 434] width 82 height 80
